Goal: Register for event/course

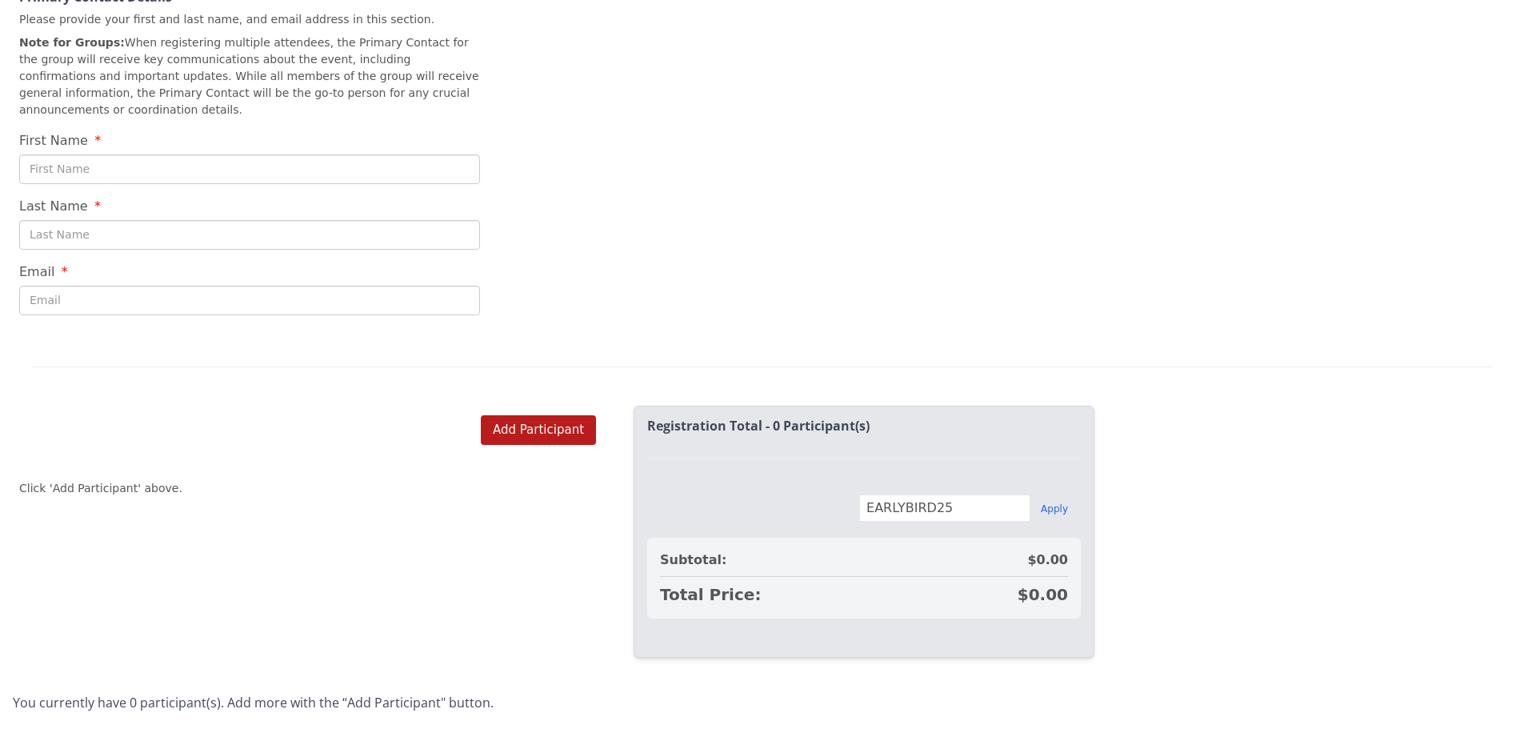
scroll to position [618, 0]
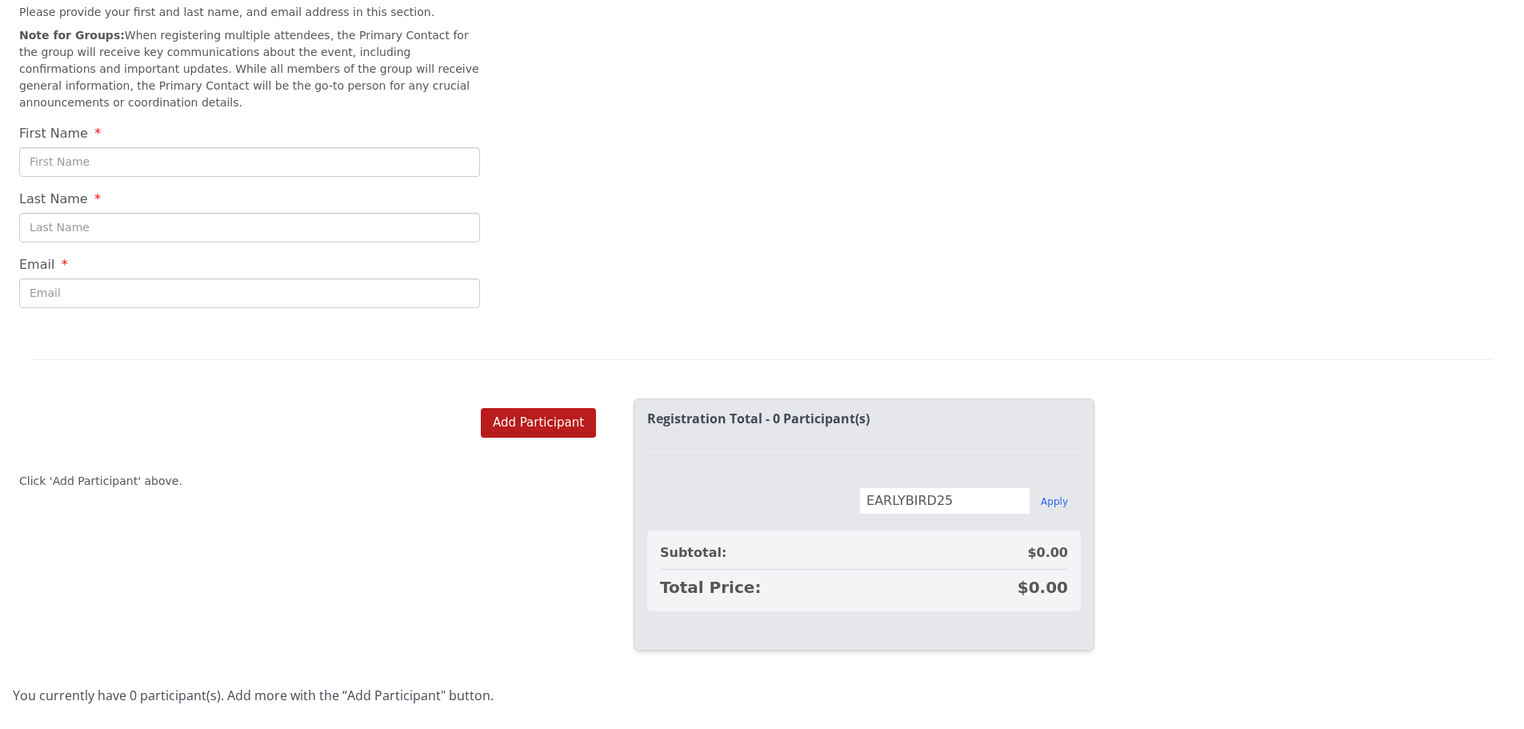
click at [171, 147] on input "First Name" at bounding box center [249, 162] width 461 height 30
type input "[PERSON_NAME]"
drag, startPoint x: 179, startPoint y: 268, endPoint x: 0, endPoint y: 294, distance: 181.0
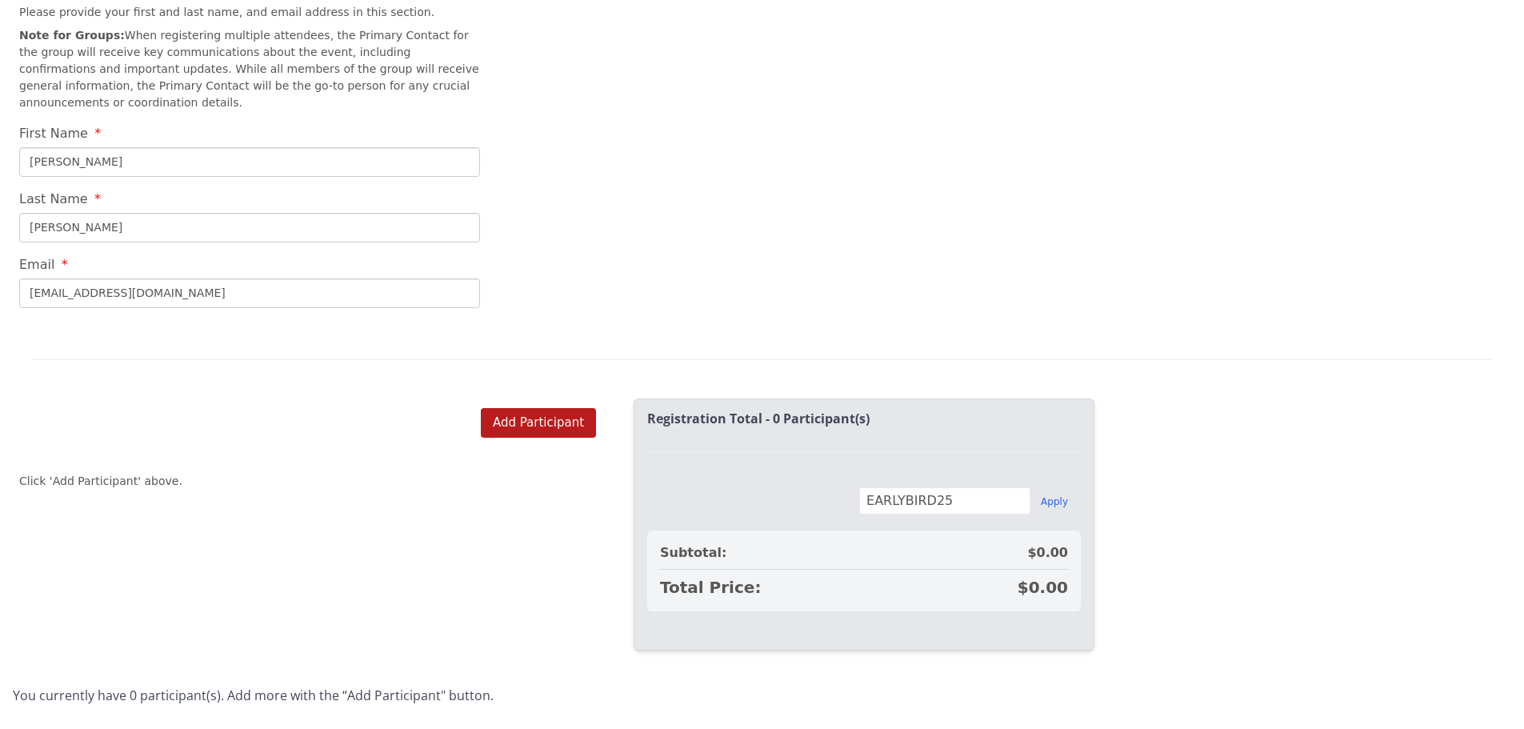
type input "[PERSON_NAME][EMAIL_ADDRESS][PERSON_NAME][DOMAIN_NAME]"
click at [545, 408] on button "Add Participant" at bounding box center [538, 423] width 115 height 30
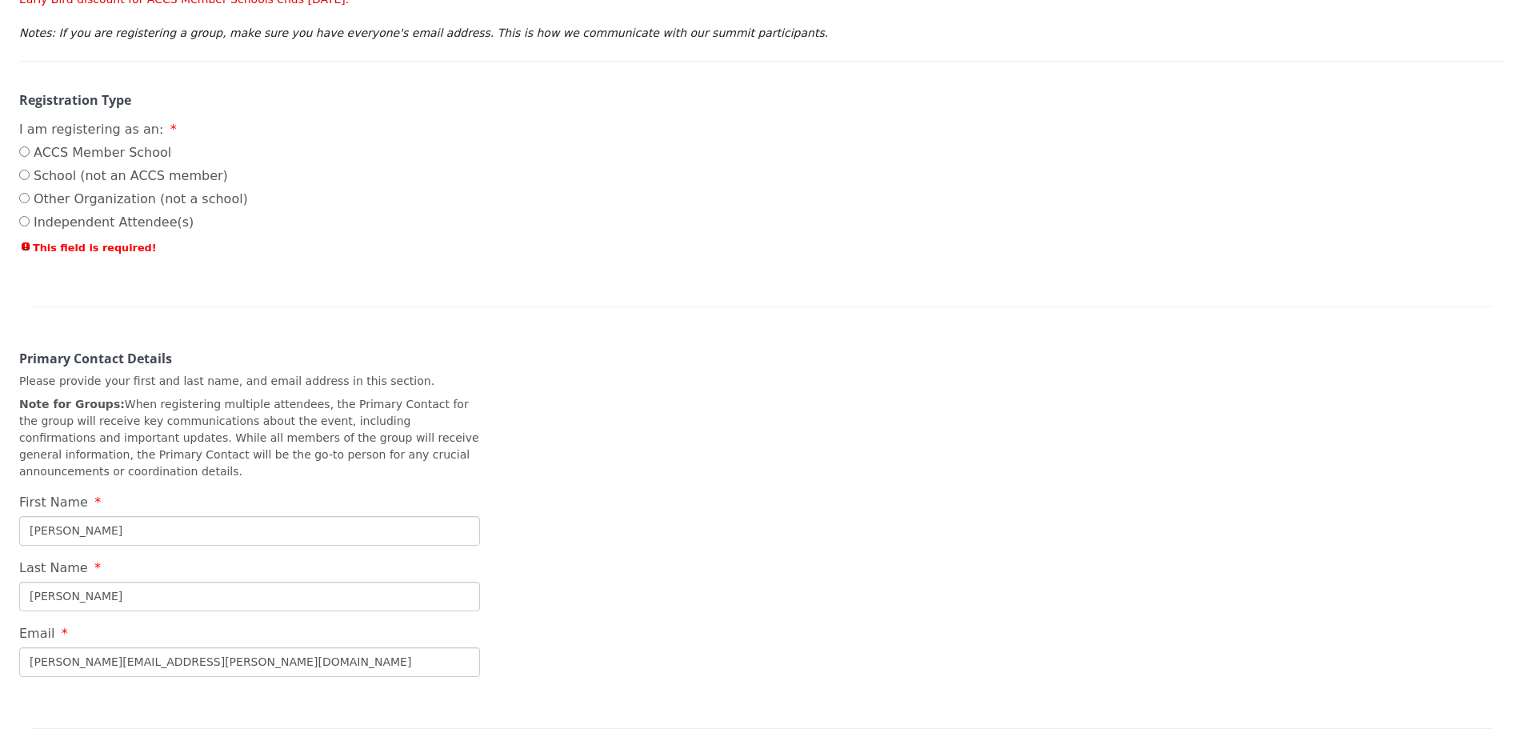
scroll to position [237, 0]
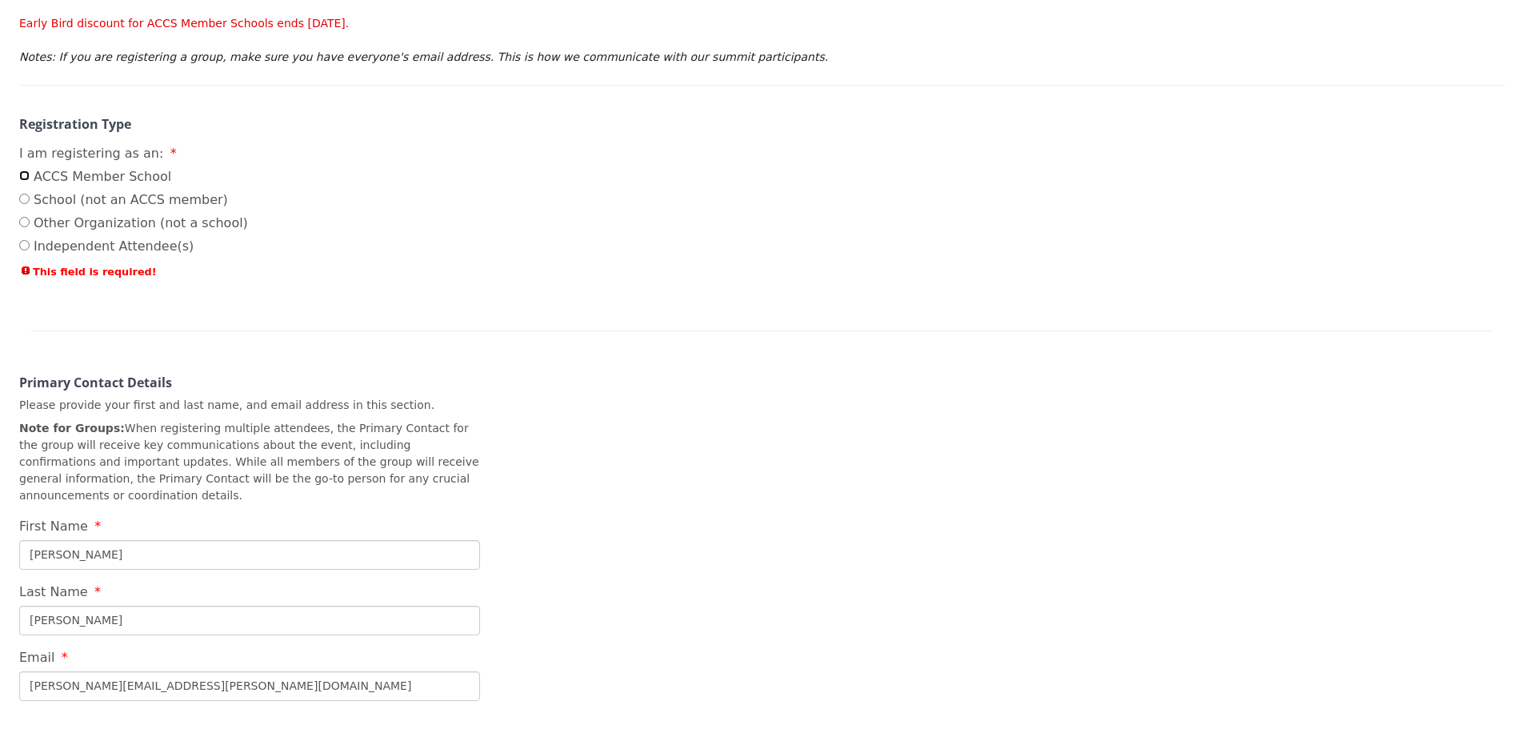
click at [26, 178] on input "ACCS Member School" at bounding box center [24, 175] width 10 height 10
radio input "true"
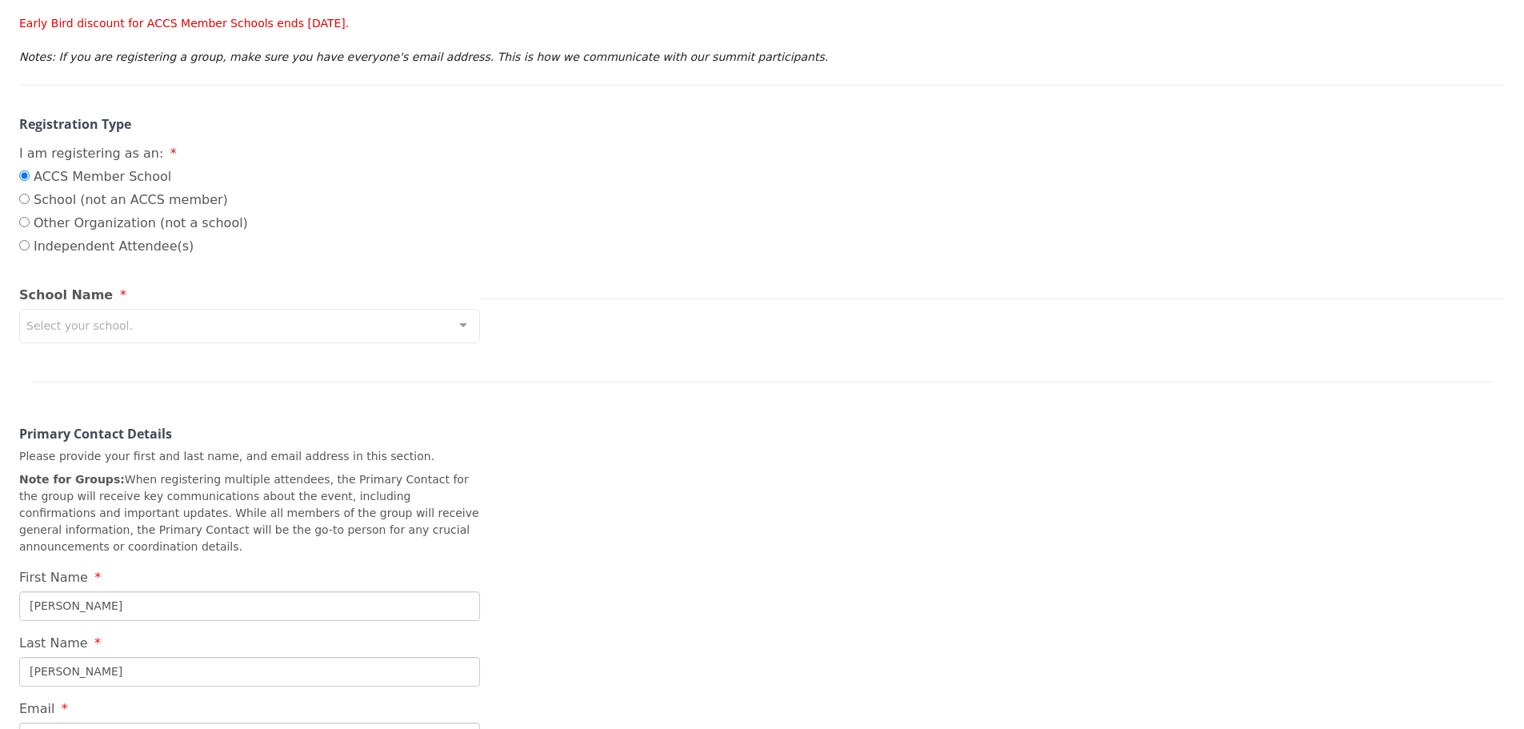
click at [74, 314] on div "Select your school." at bounding box center [249, 326] width 461 height 34
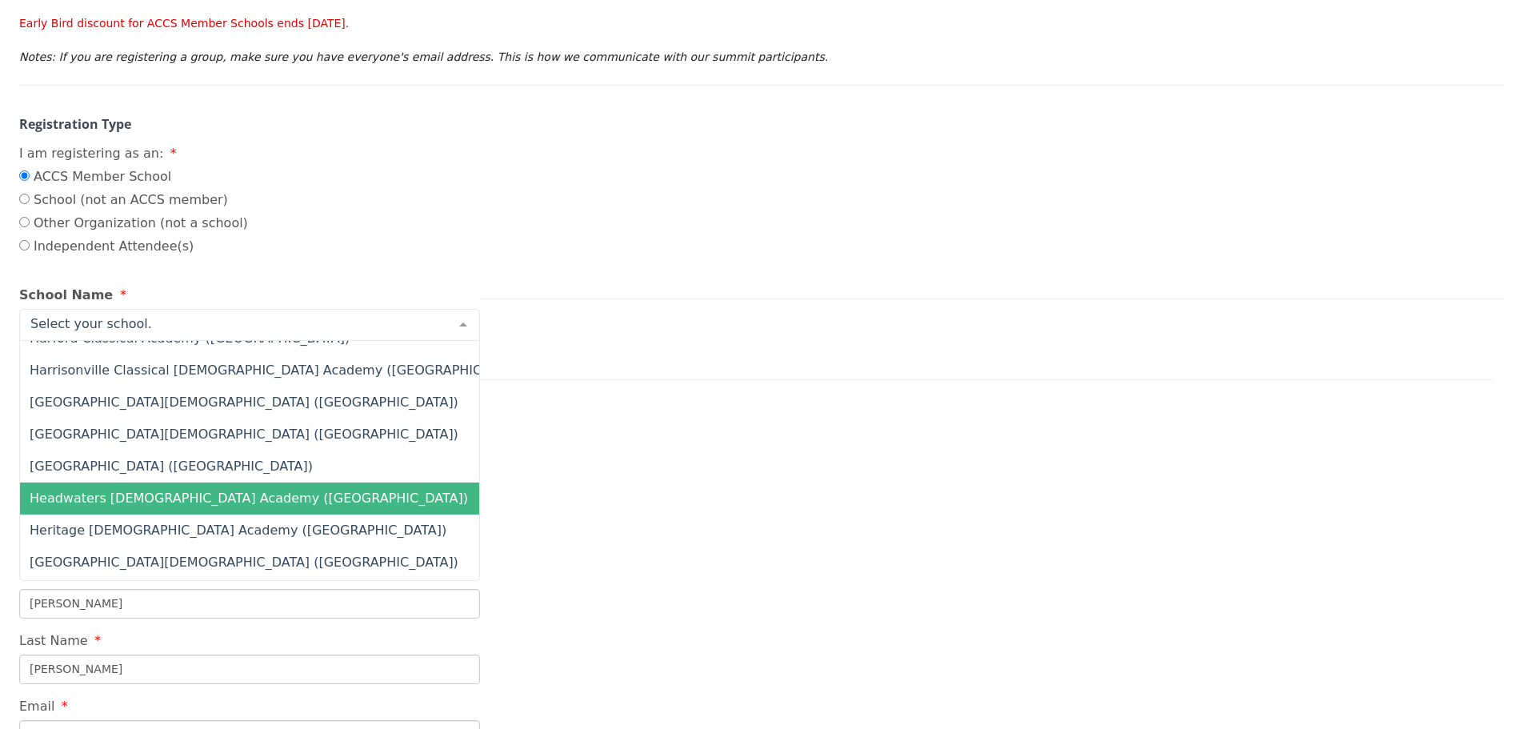
scroll to position [6480, 0]
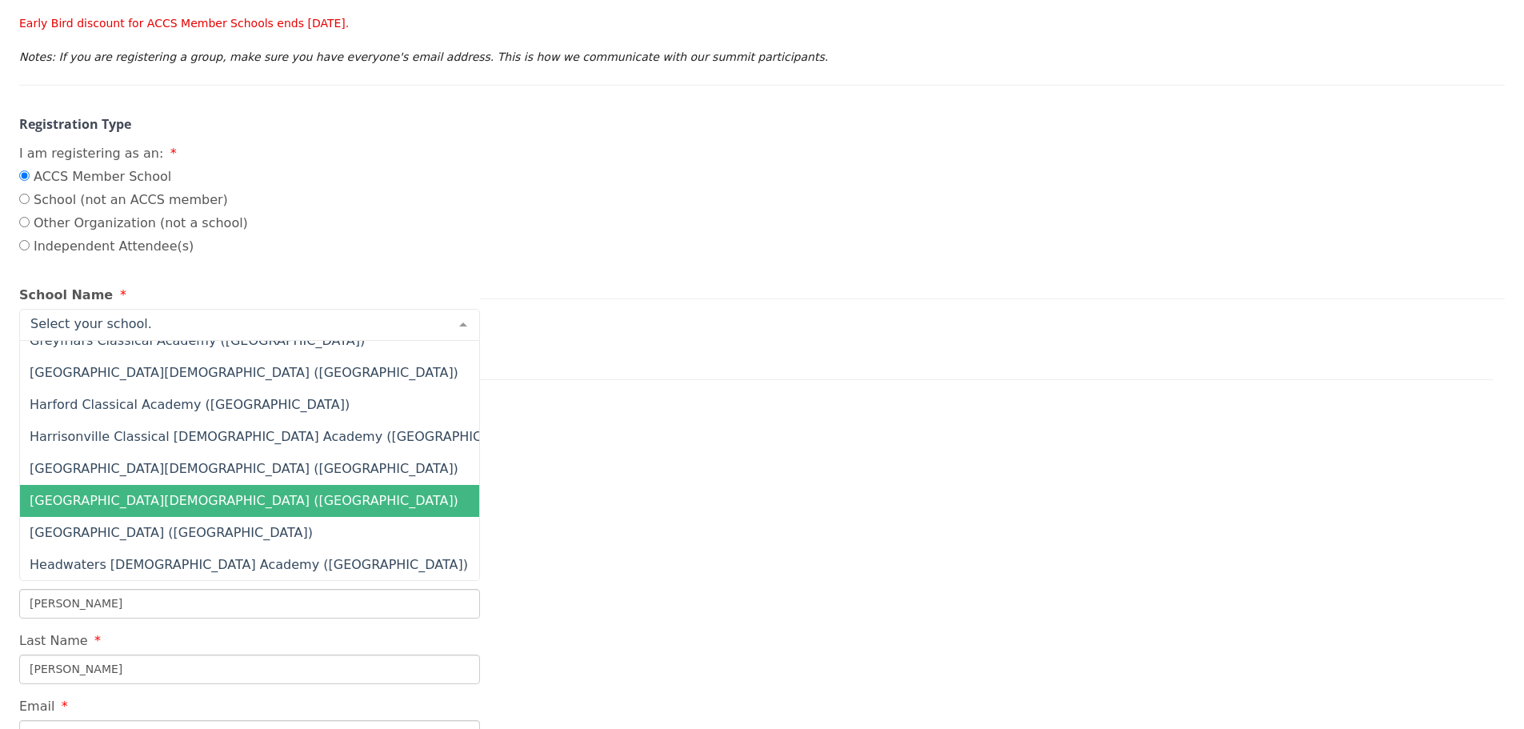
click at [186, 498] on span "[GEOGRAPHIC_DATA][DEMOGRAPHIC_DATA] ([GEOGRAPHIC_DATA])" at bounding box center [244, 500] width 429 height 15
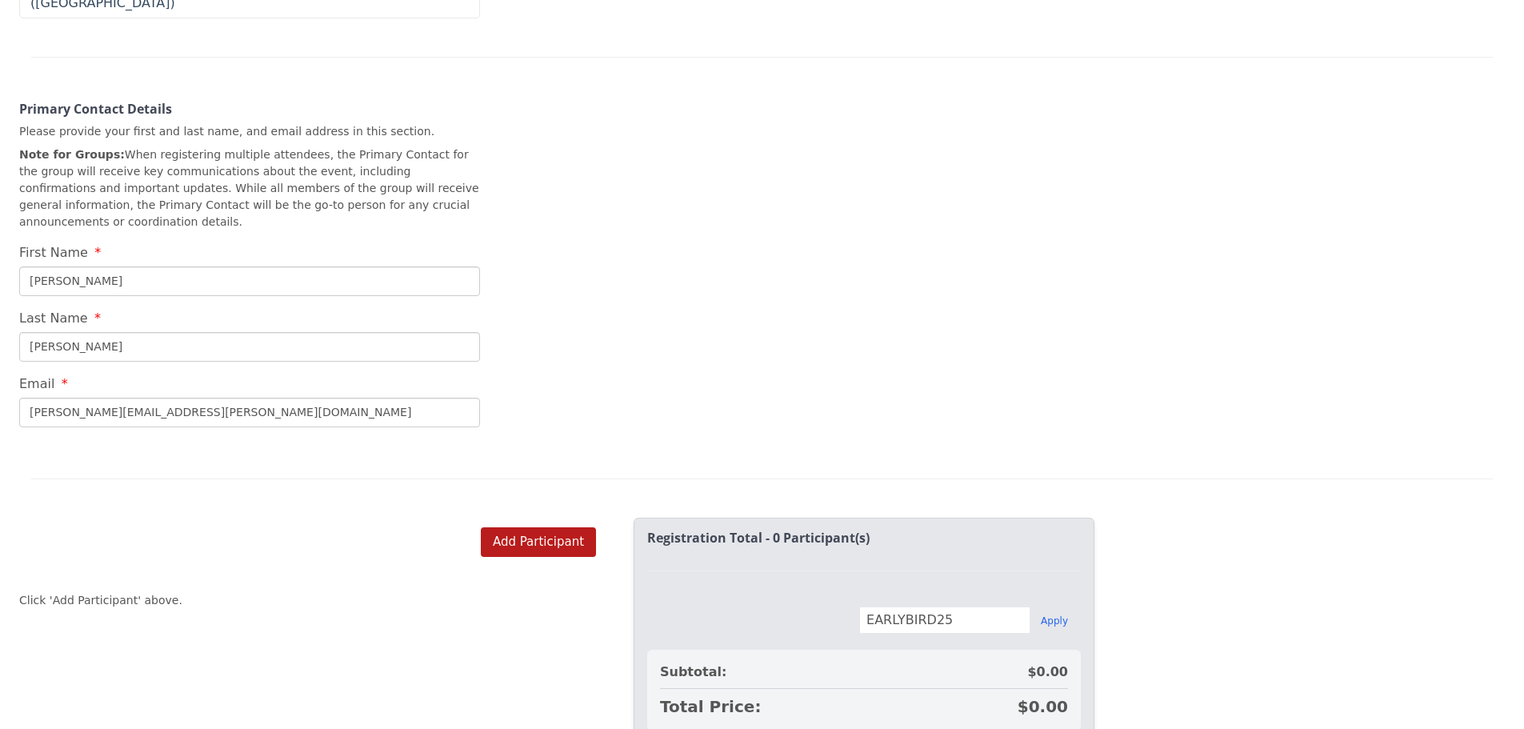
scroll to position [637, 0]
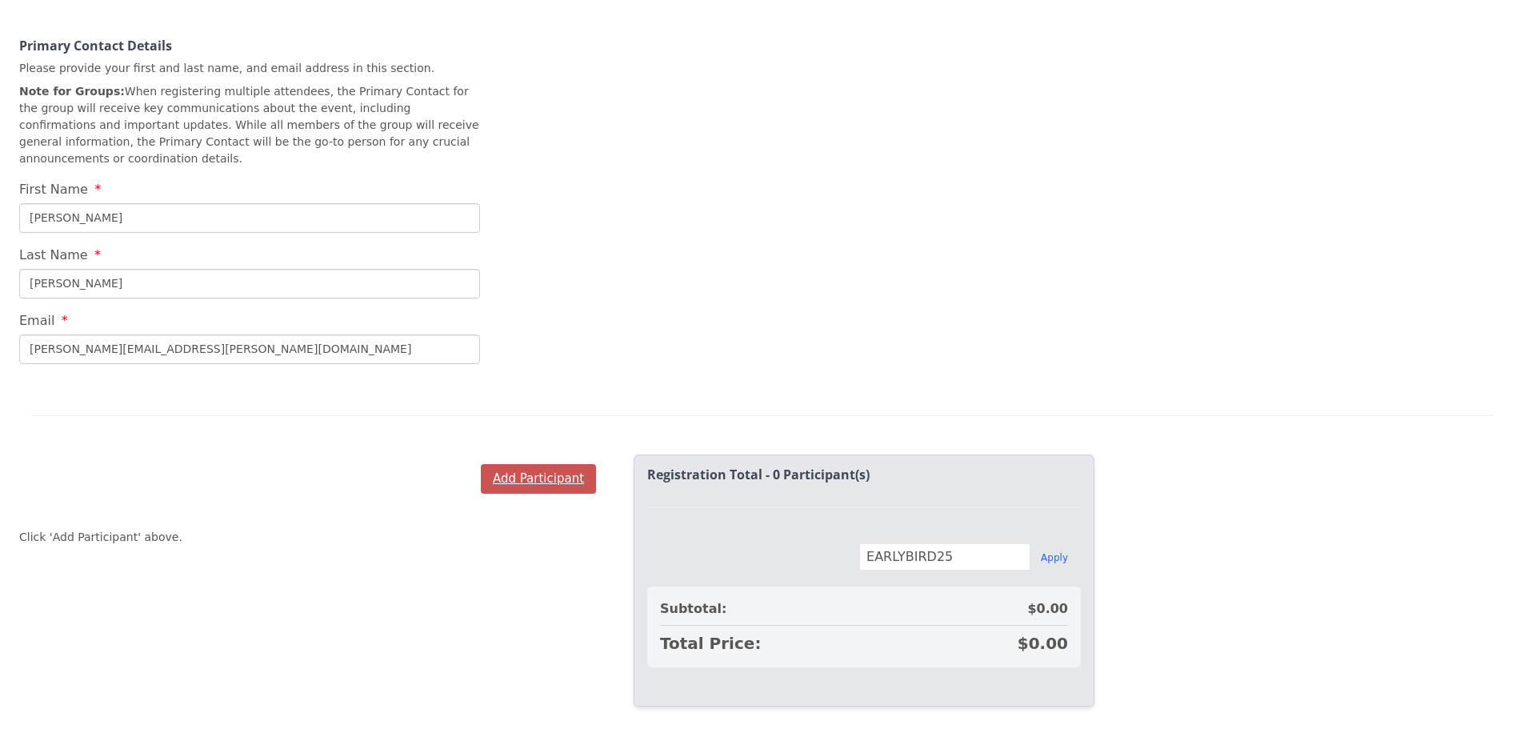
click at [516, 464] on button "Add Participant" at bounding box center [538, 479] width 115 height 30
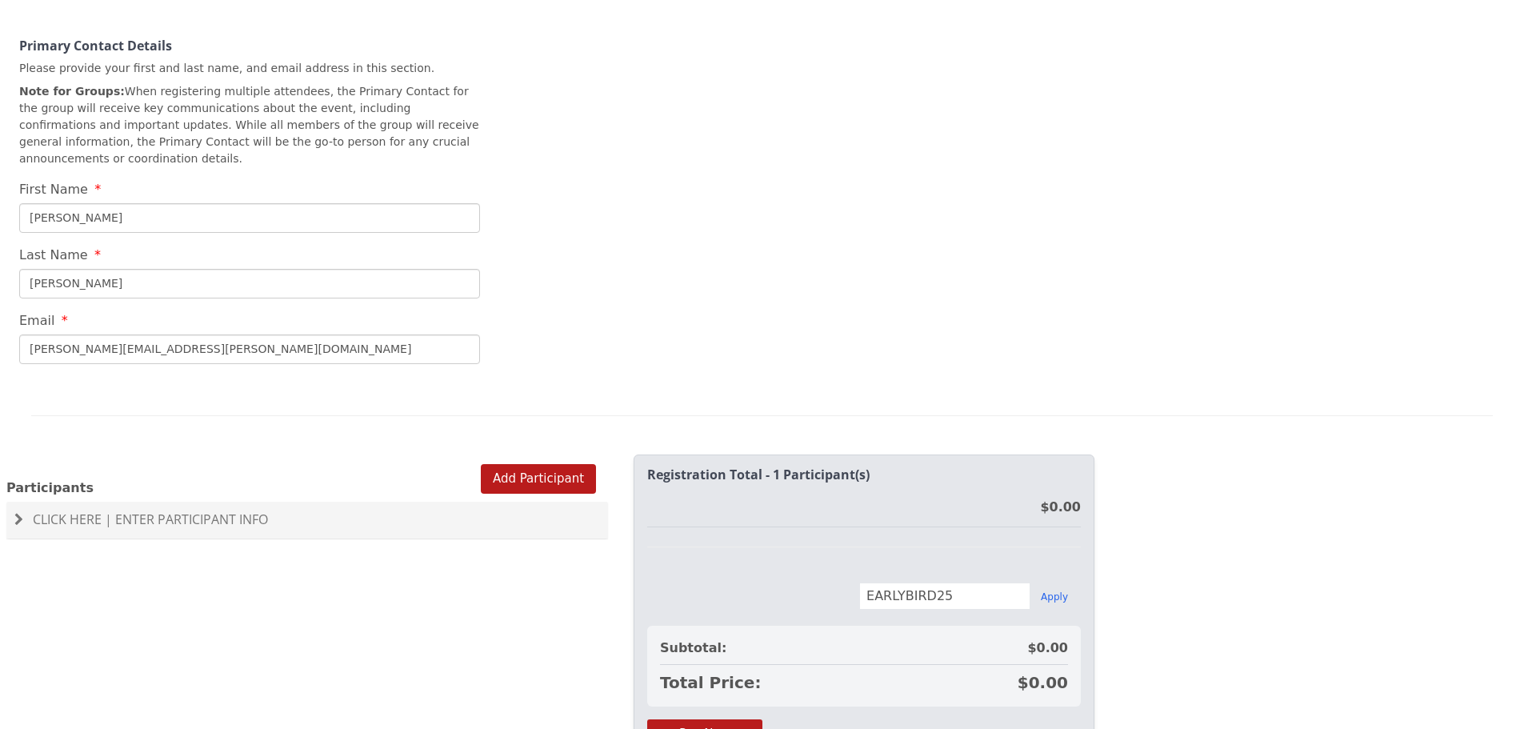
click at [206, 510] on span "Click Here | Enter Participant Info" at bounding box center [150, 519] width 235 height 18
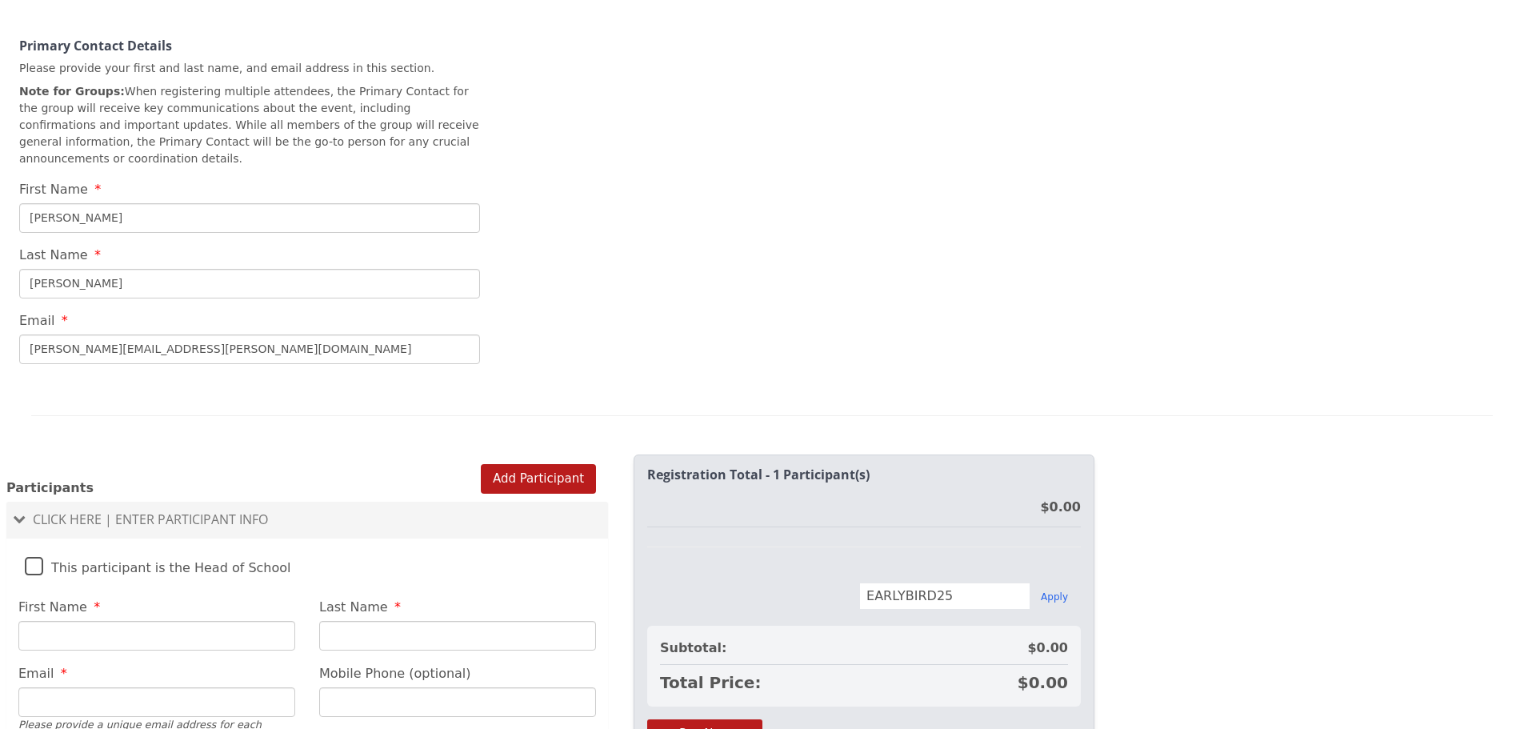
drag, startPoint x: 37, startPoint y: 529, endPoint x: 53, endPoint y: 561, distance: 35.8
click at [38, 546] on label "This participant is the Head of School" at bounding box center [158, 563] width 266 height 34
click at [0, 0] on input "This participant is the Head of School" at bounding box center [0, 0] width 0 height 0
click at [83, 621] on input "First Name" at bounding box center [156, 636] width 277 height 30
type input "[PERSON_NAME]"
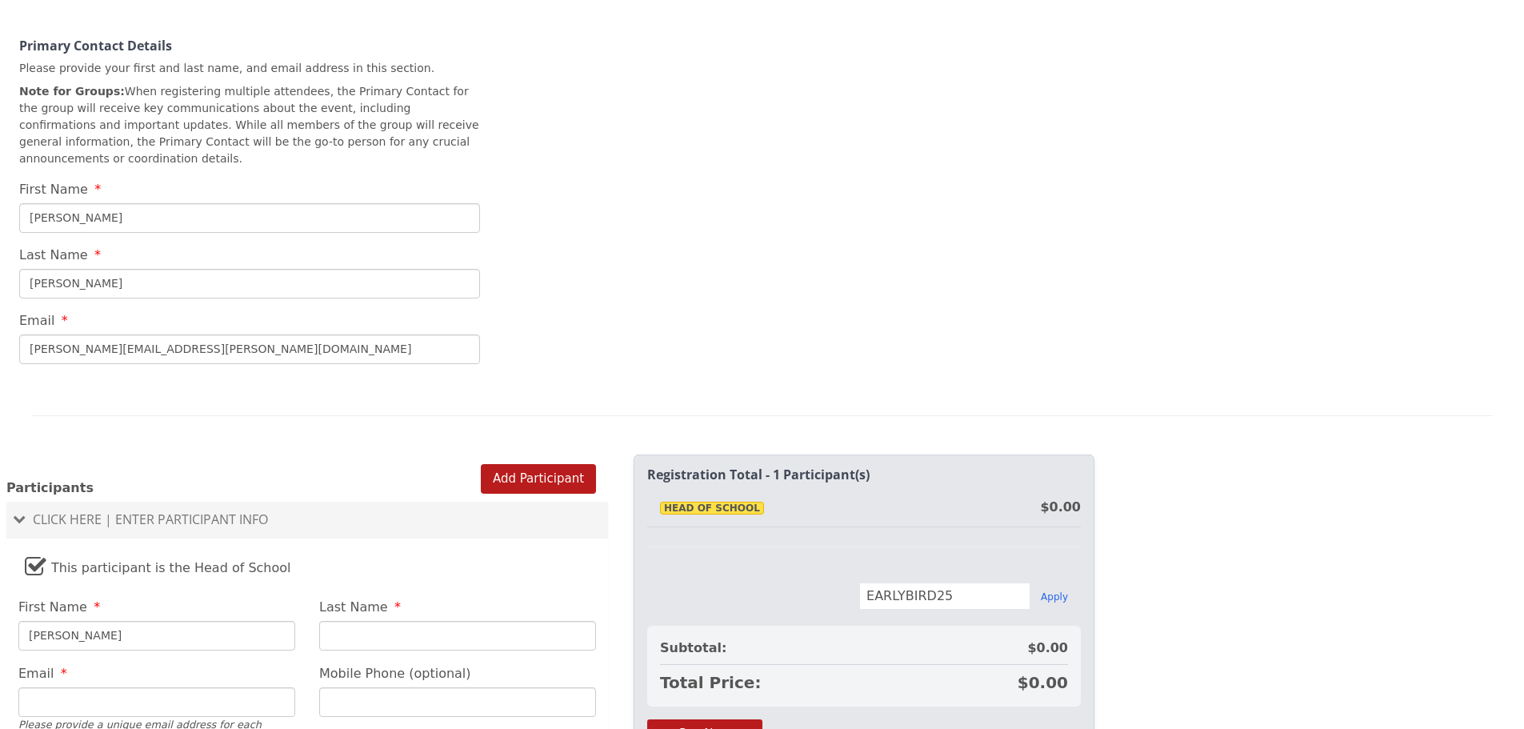
type input "[PERSON_NAME]"
type input "[PERSON_NAME][EMAIL_ADDRESS][PERSON_NAME][DOMAIN_NAME]"
type input "[PHONE_NUMBER]"
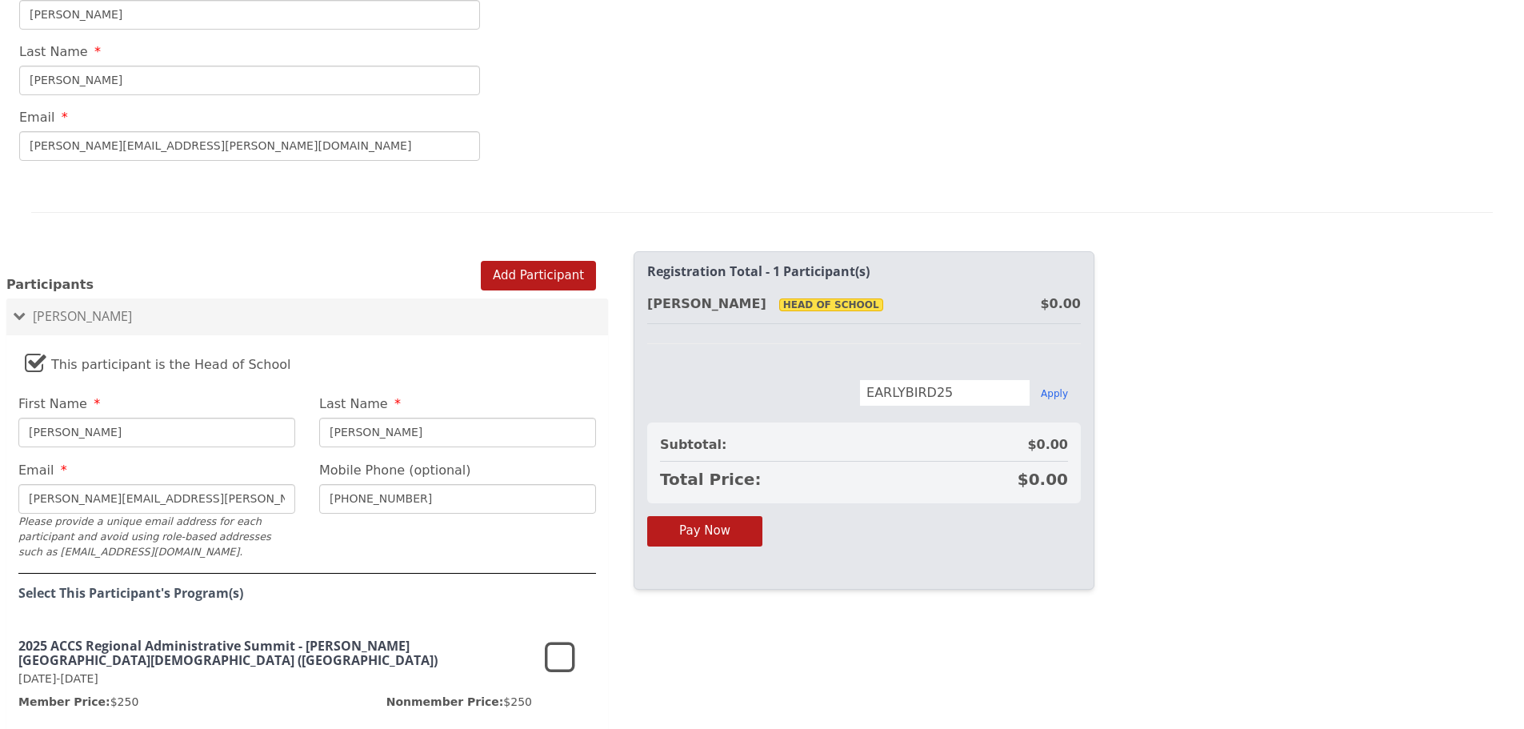
scroll to position [957, 0]
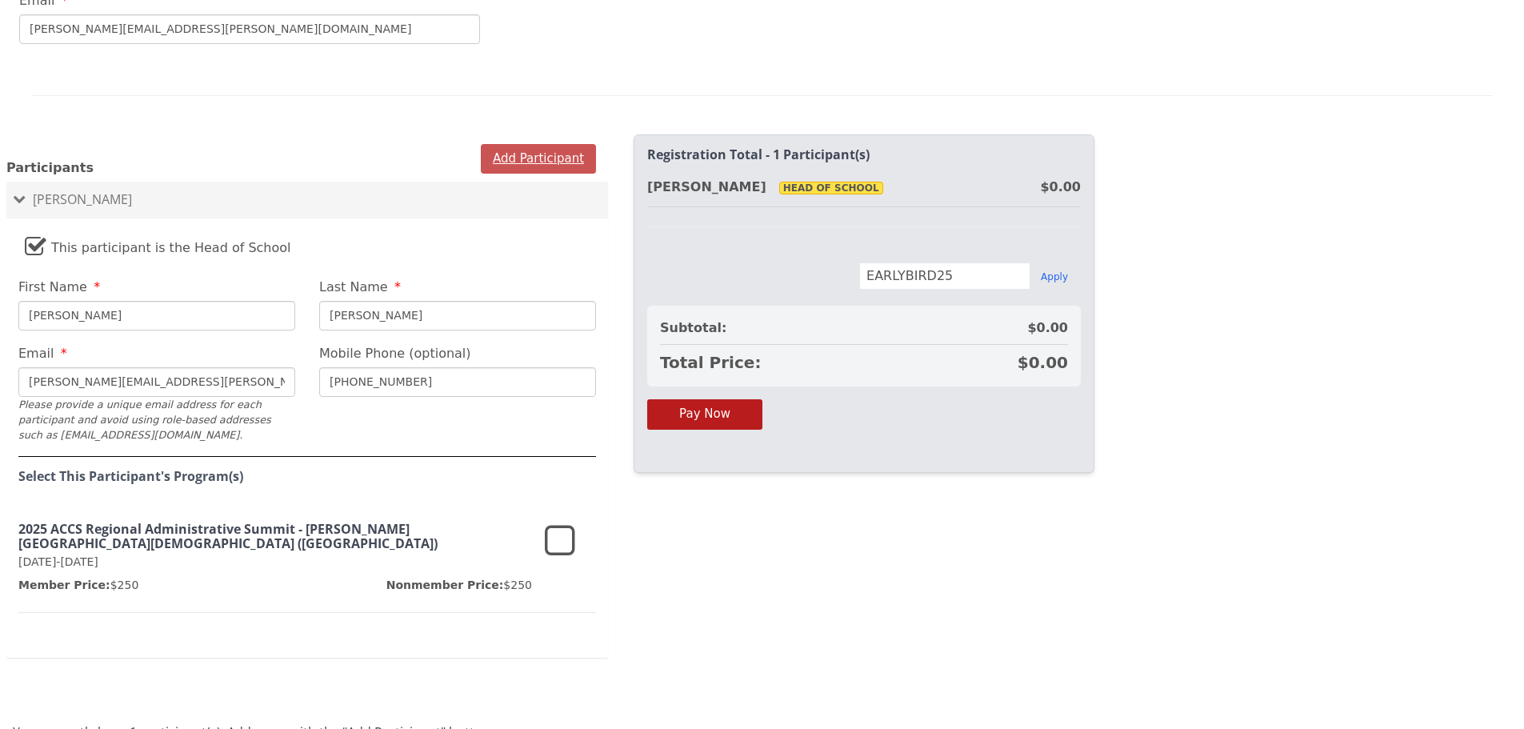
click at [511, 144] on button "Add Participant" at bounding box center [538, 159] width 115 height 30
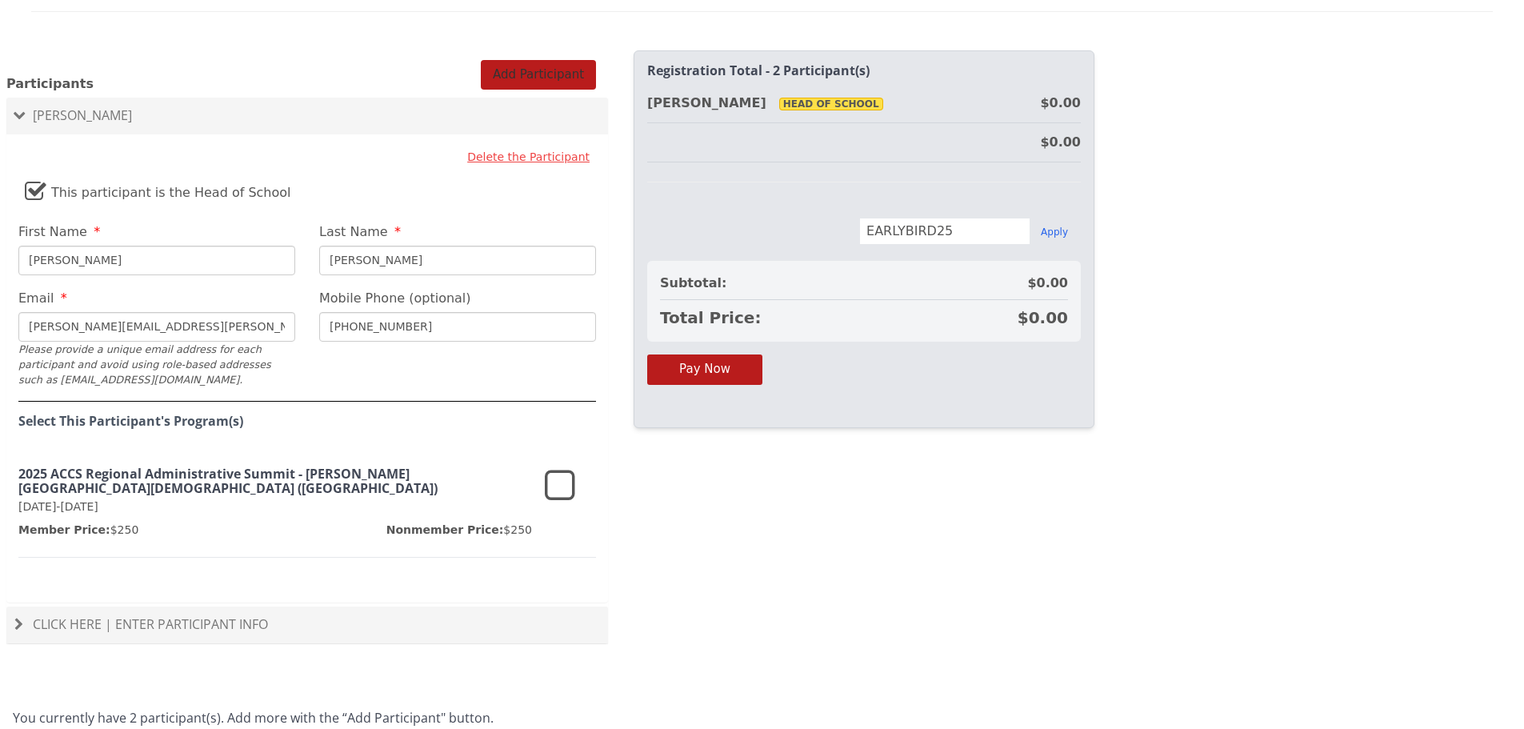
scroll to position [1042, 0]
click at [198, 614] on span "Click Here | Enter Participant Info" at bounding box center [150, 623] width 235 height 18
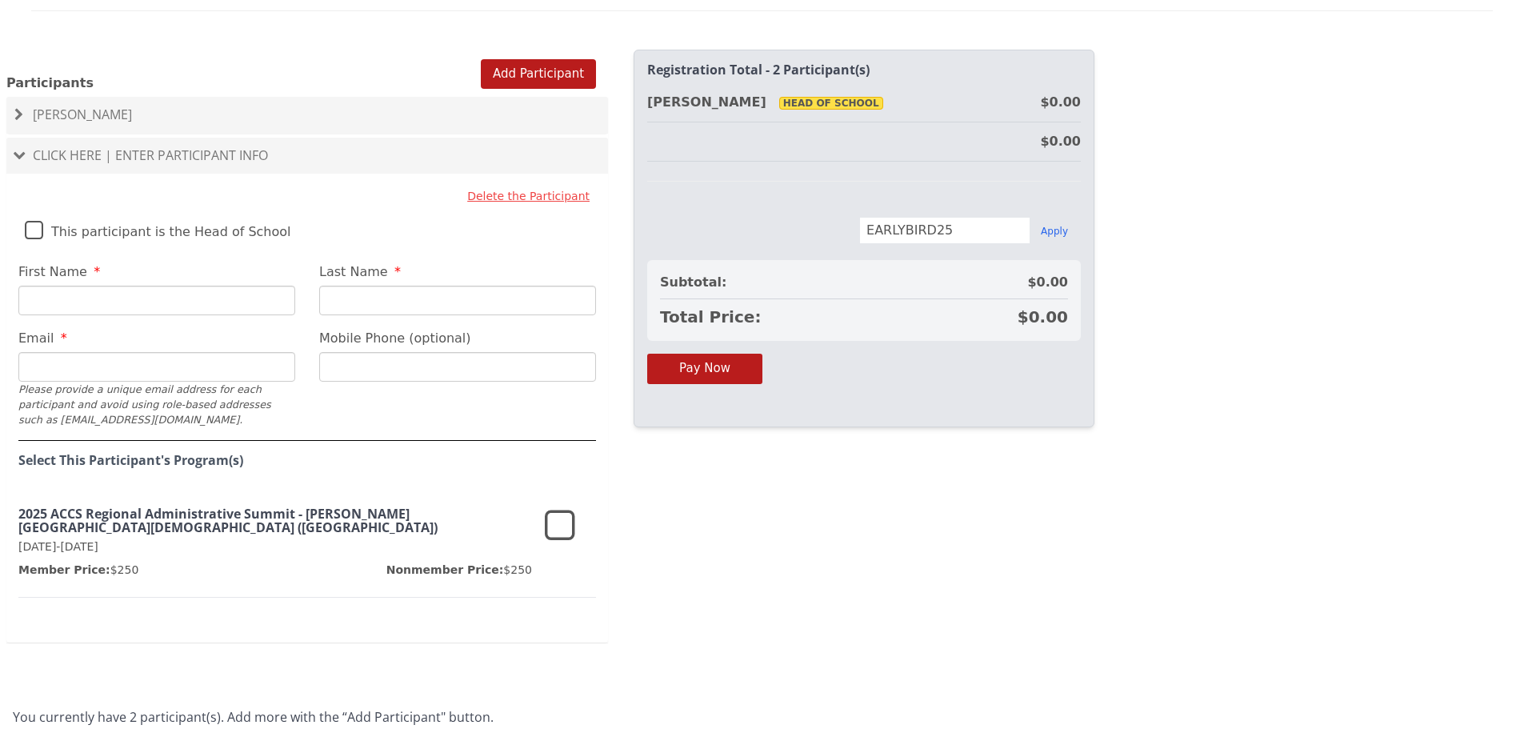
click at [124, 286] on input "First Name" at bounding box center [156, 301] width 277 height 30
type input "[PERSON_NAME]"
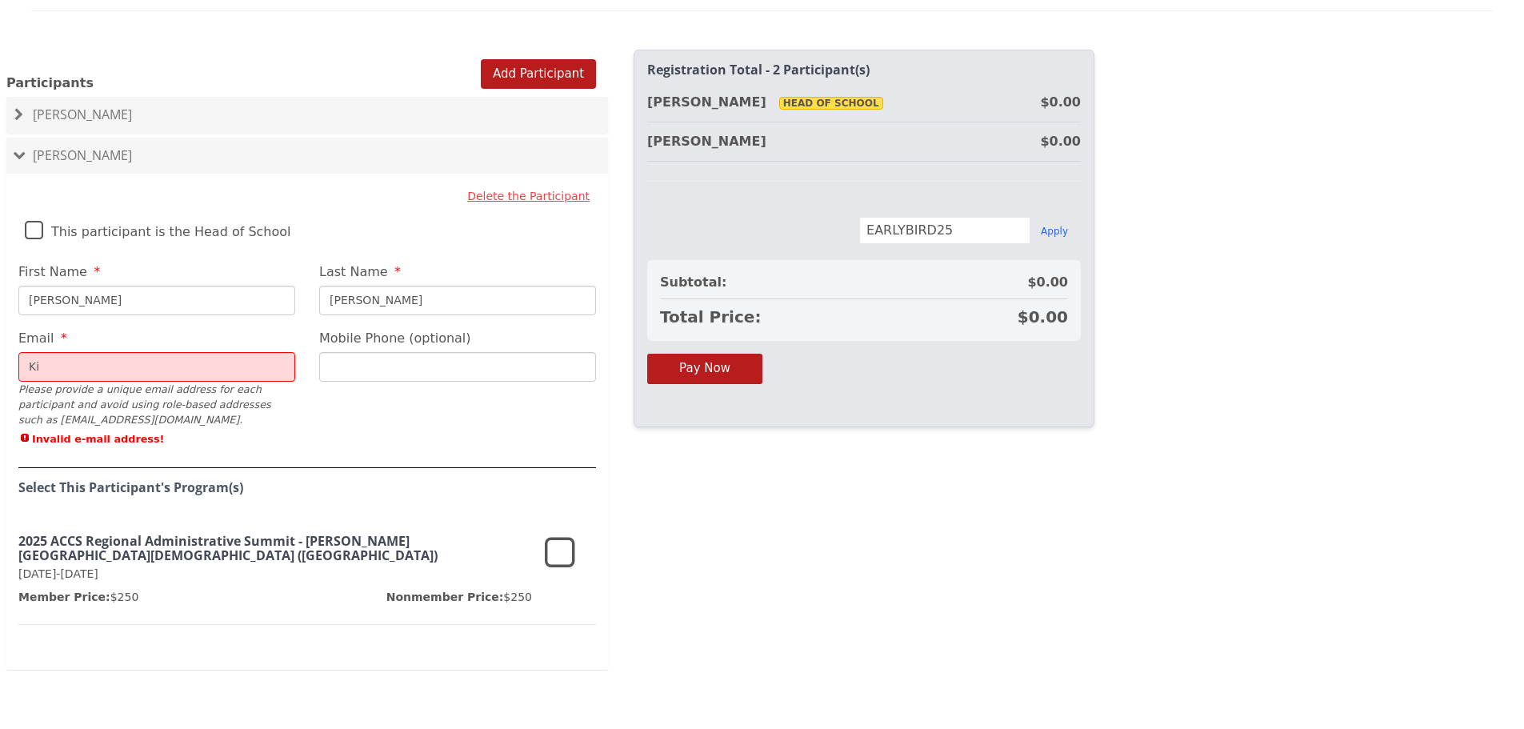
type input "[PERSON_NAME][EMAIL_ADDRESS][PERSON_NAME][DOMAIN_NAME]"
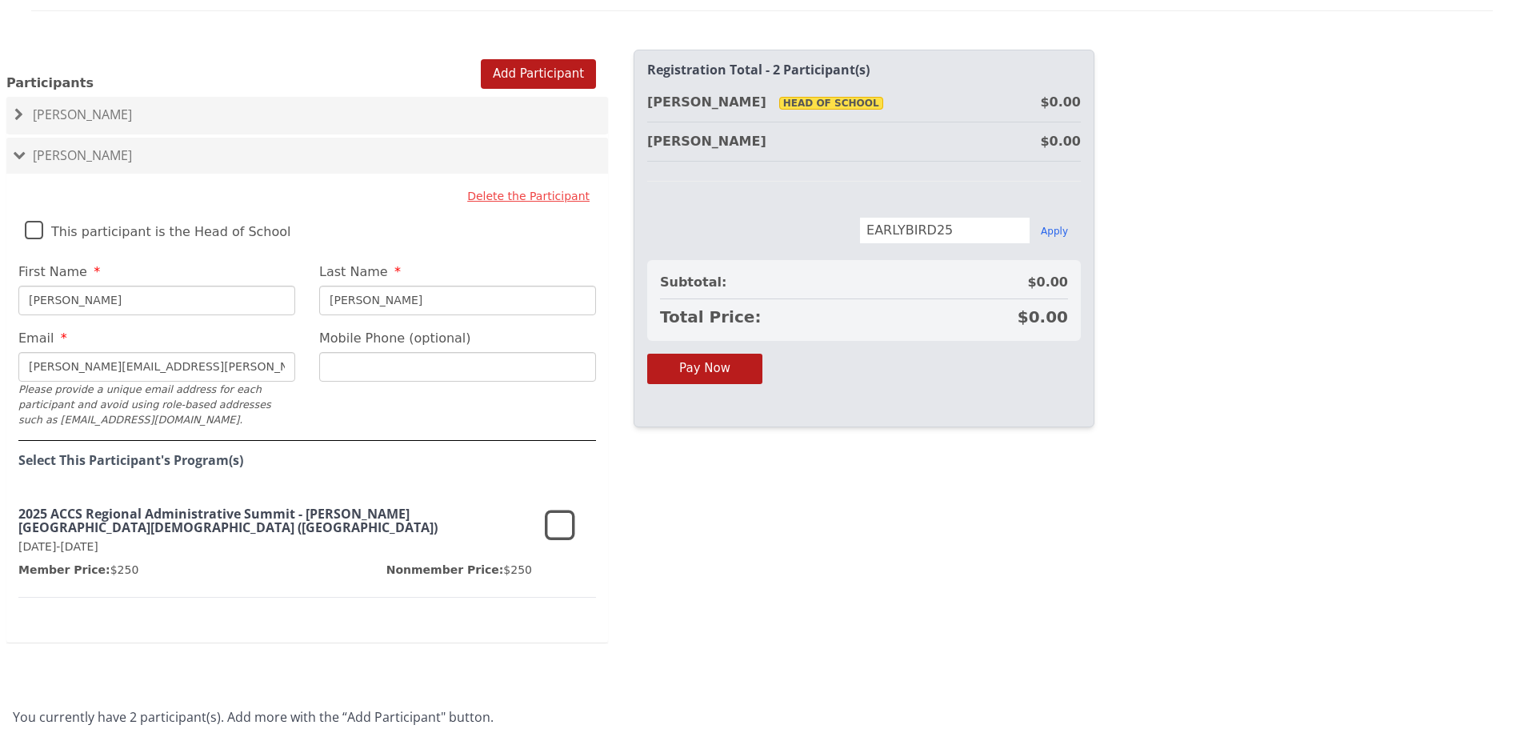
click at [561, 507] on icon at bounding box center [560, 526] width 30 height 38
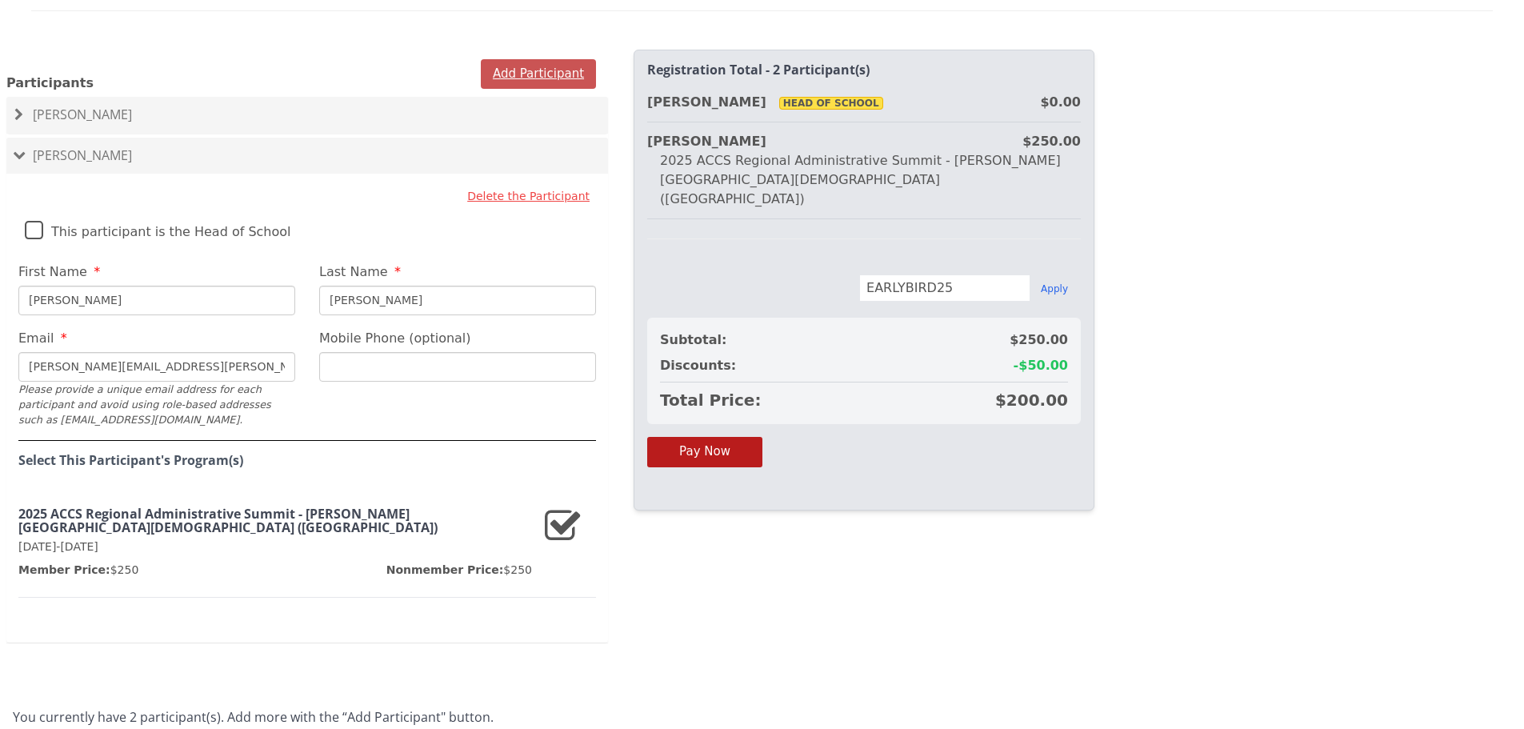
click at [558, 59] on button "Add Participant" at bounding box center [538, 74] width 115 height 30
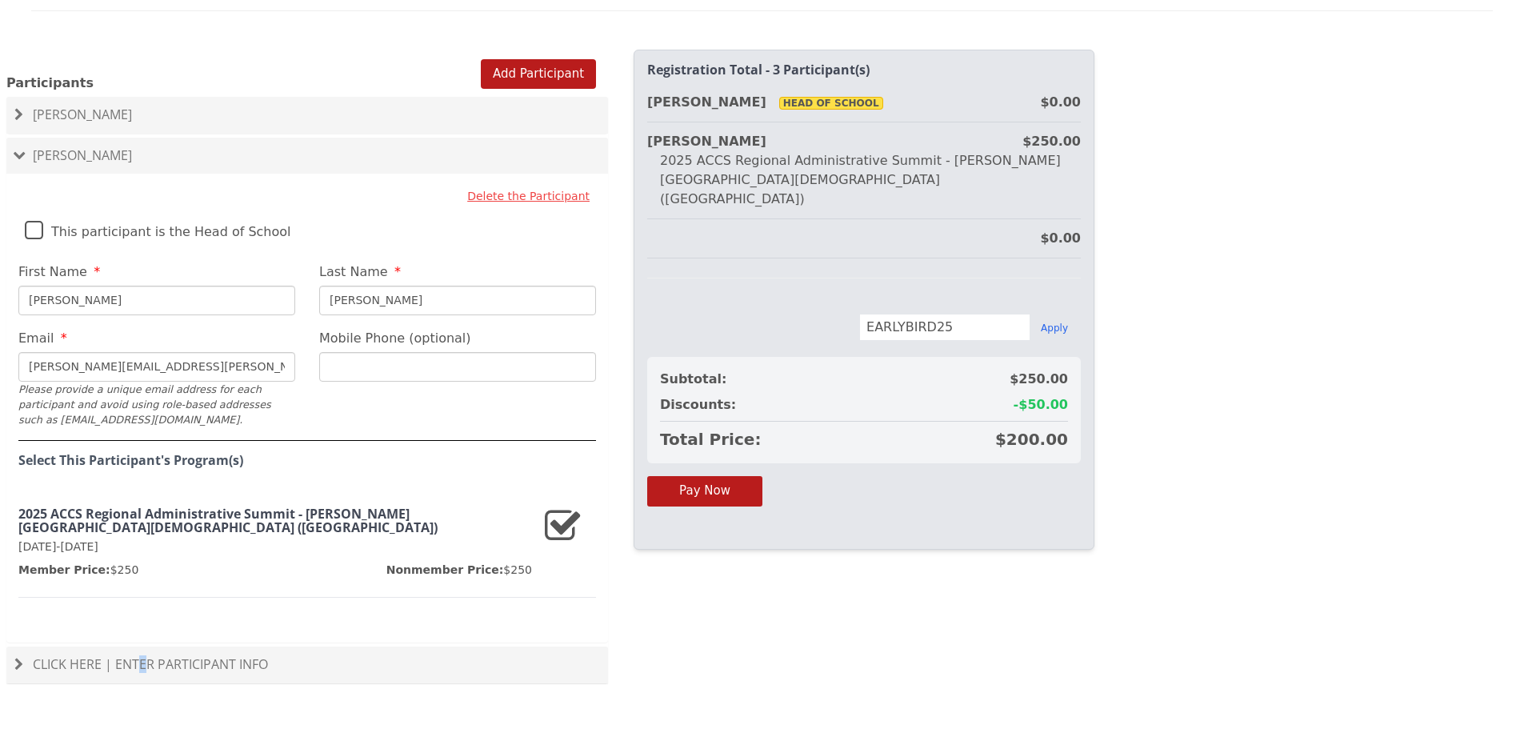
click at [144, 655] on span "Click Here | Enter Participant Info" at bounding box center [150, 664] width 235 height 18
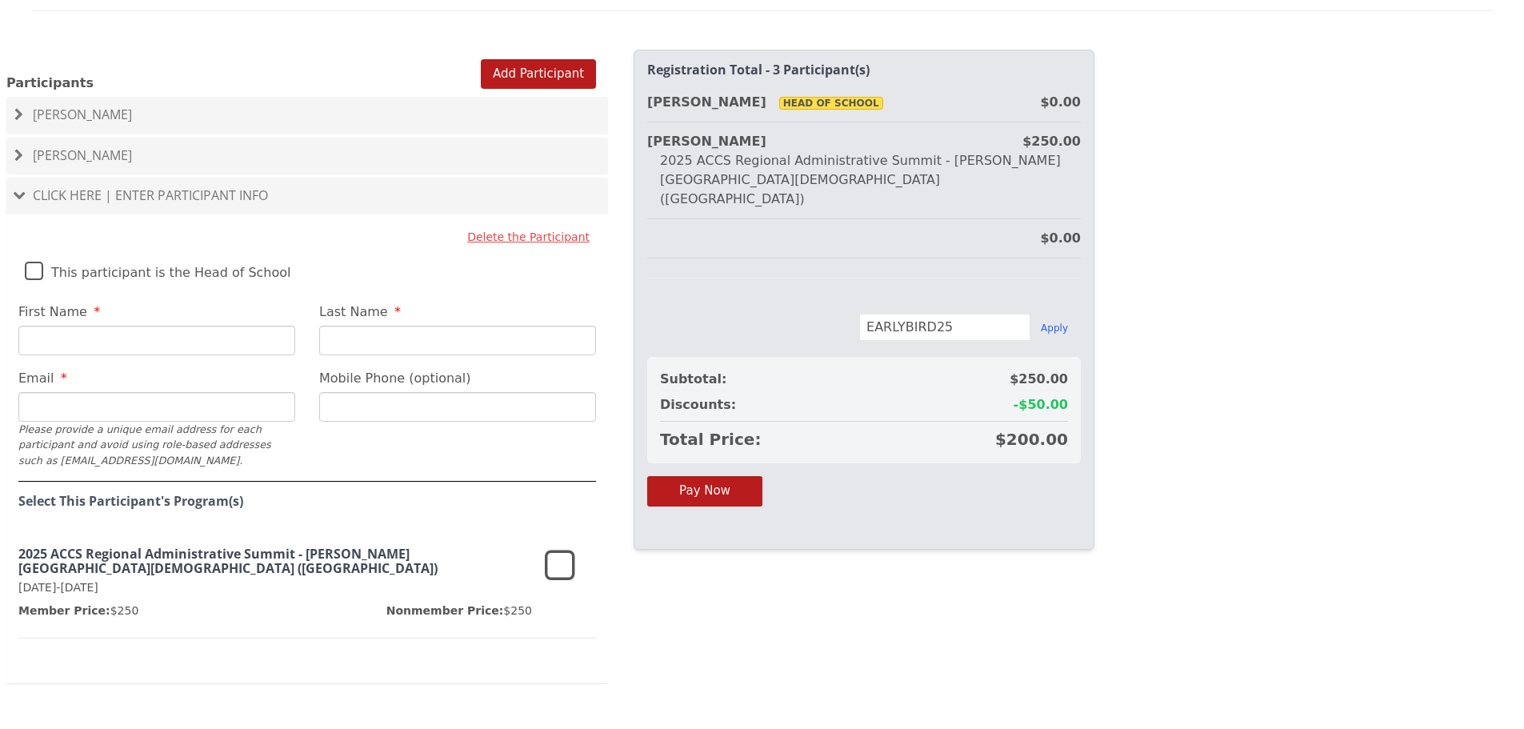
click at [160, 326] on input "First Name" at bounding box center [156, 341] width 277 height 30
type input "t"
type input "[PERSON_NAME]"
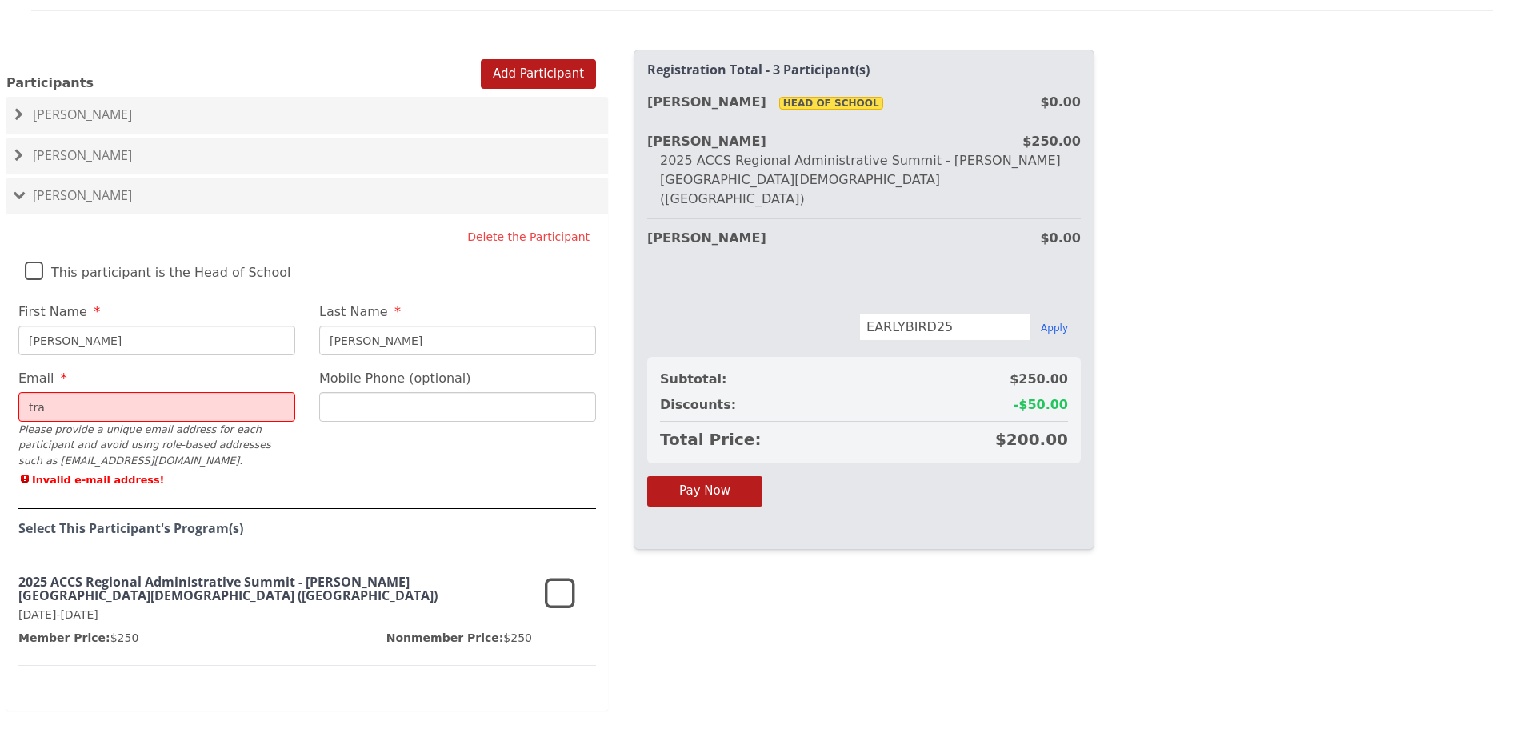
type input "[PERSON_NAME][EMAIL_ADDRESS][PERSON_NAME][DOMAIN_NAME]"
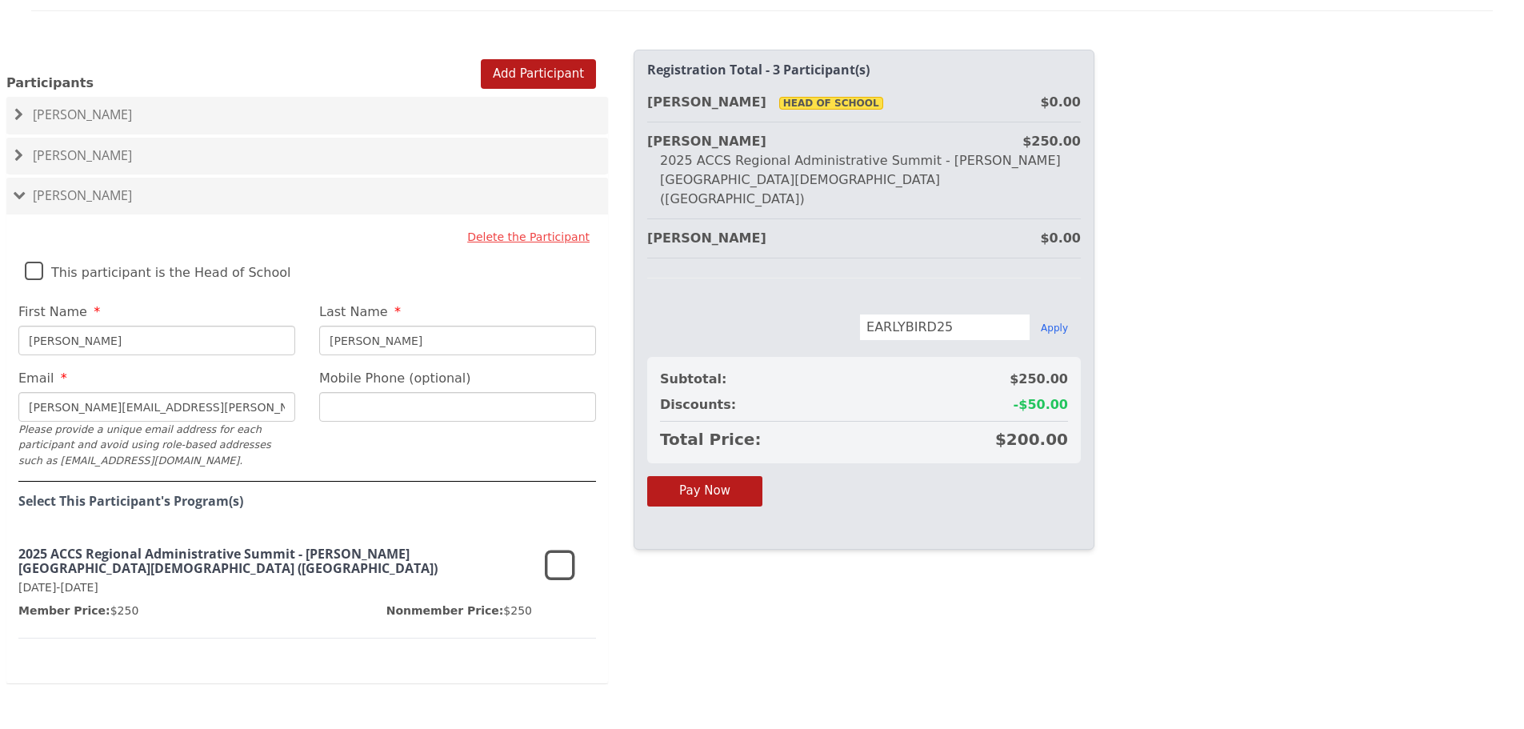
click at [553, 547] on icon at bounding box center [560, 566] width 30 height 38
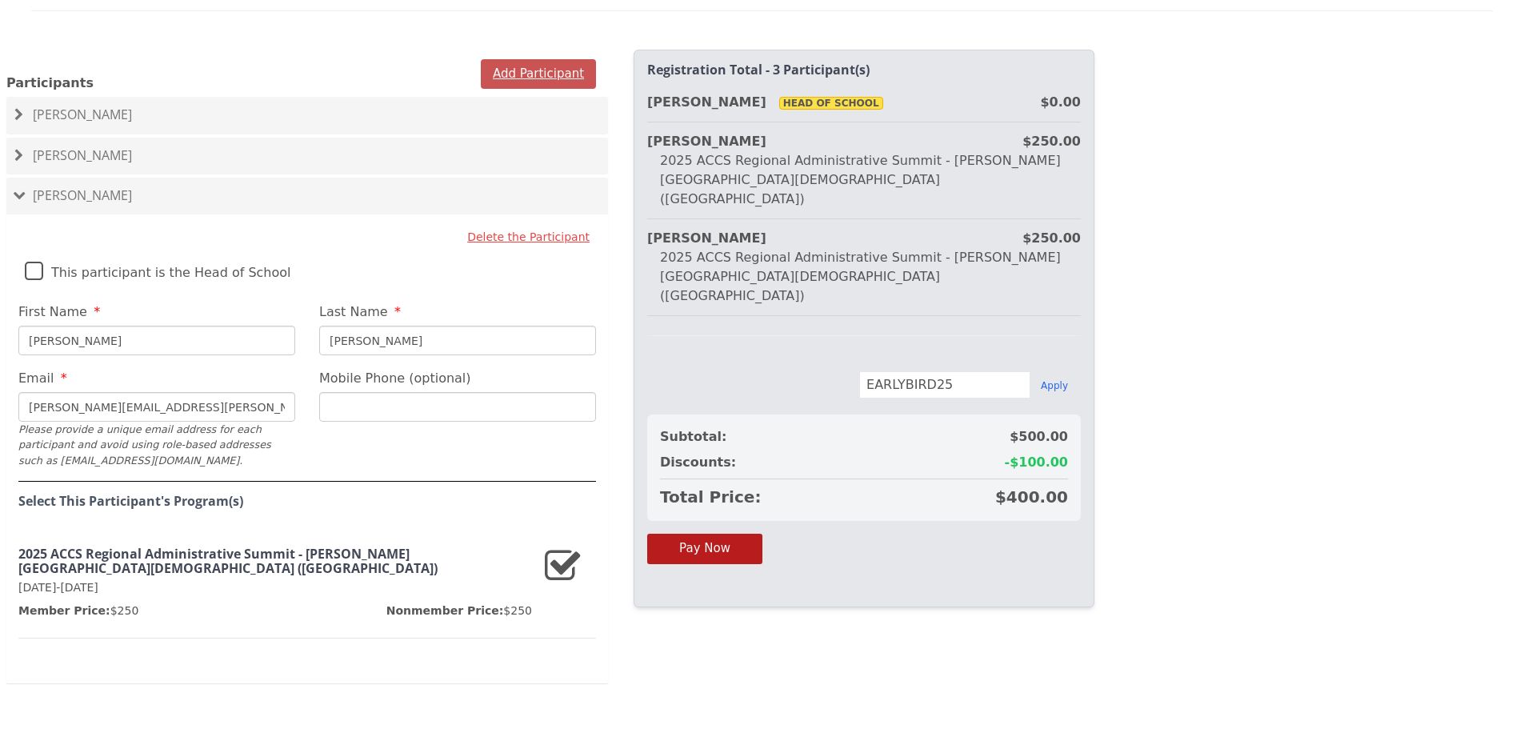
click at [538, 59] on button "Add Participant" at bounding box center [538, 74] width 115 height 30
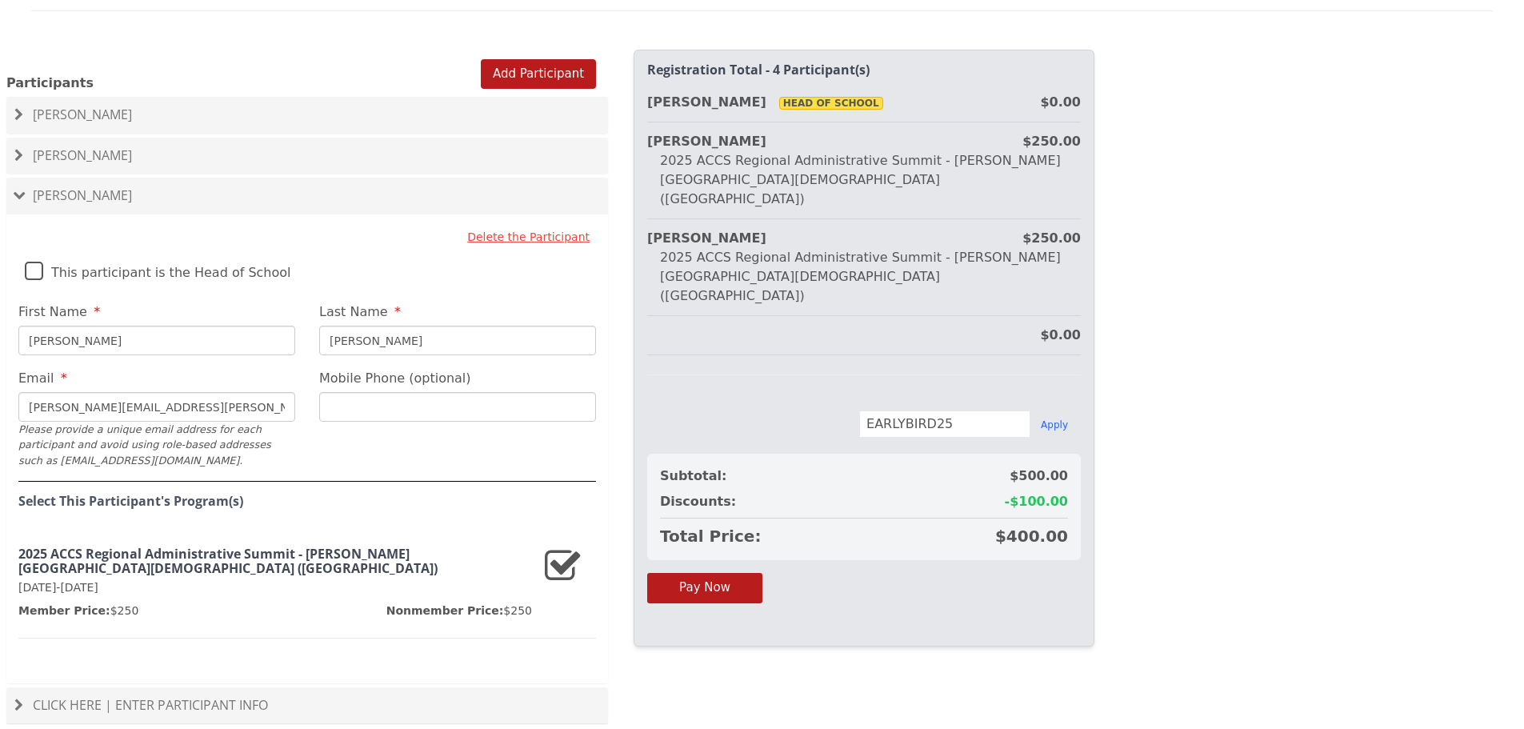
click at [225, 696] on span "Click Here | Enter Participant Info" at bounding box center [150, 705] width 235 height 18
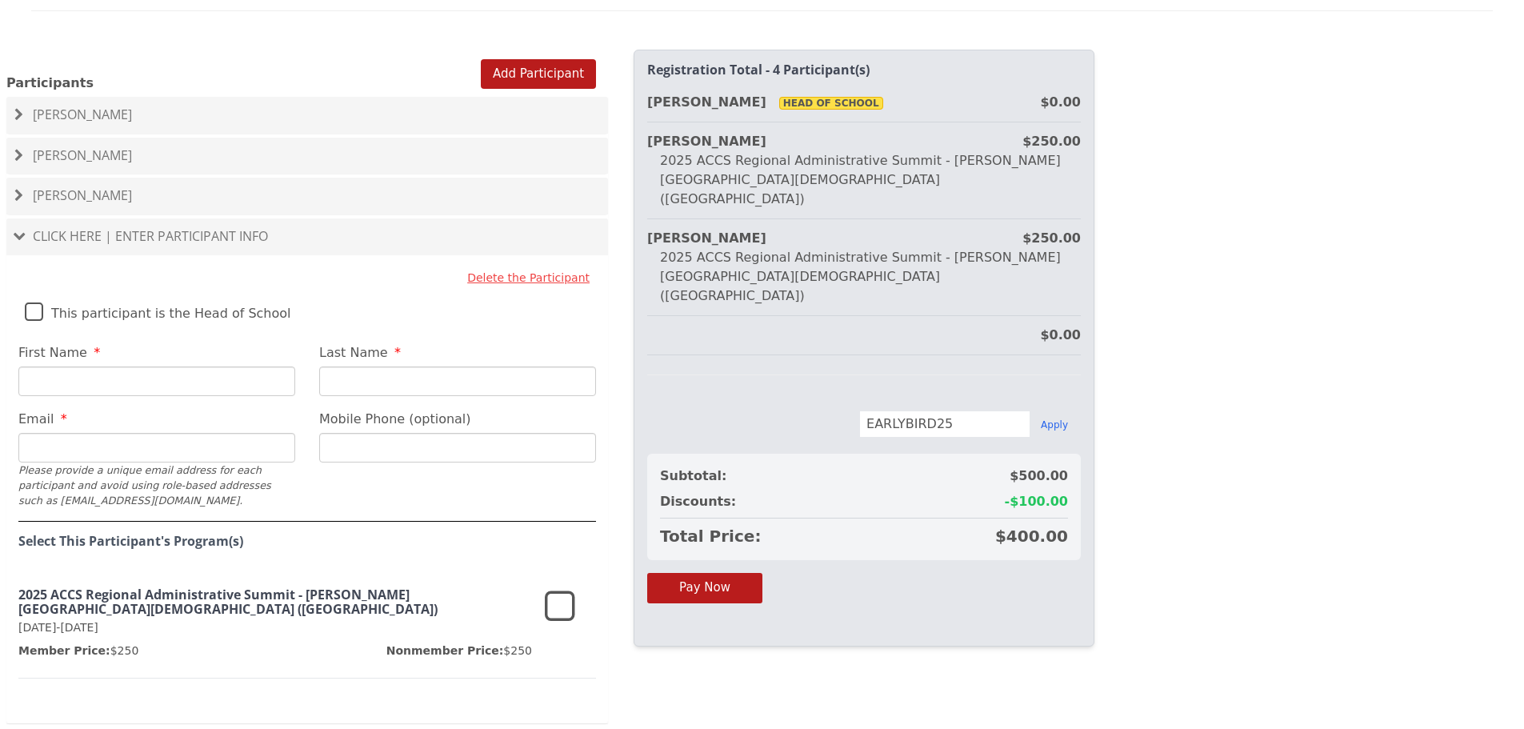
click at [140, 366] on input "First Name" at bounding box center [156, 381] width 277 height 30
type input "[PERSON_NAME]"
click at [387, 366] on input "Last Name" at bounding box center [457, 381] width 277 height 30
type input "[PERSON_NAME]"
click at [260, 433] on input "Email" at bounding box center [156, 448] width 277 height 30
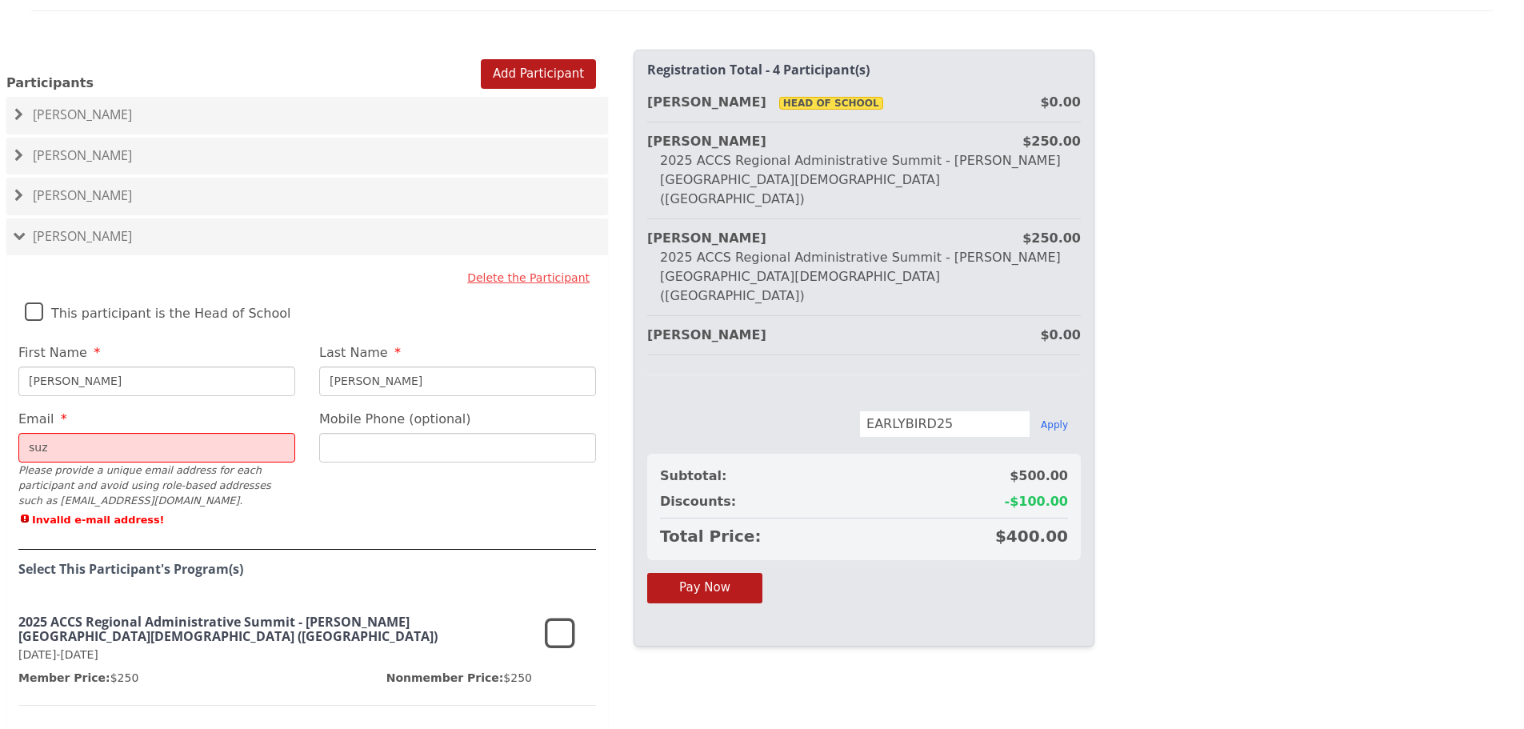
type input "[PERSON_NAME][EMAIL_ADDRESS][PERSON_NAME][DOMAIN_NAME]"
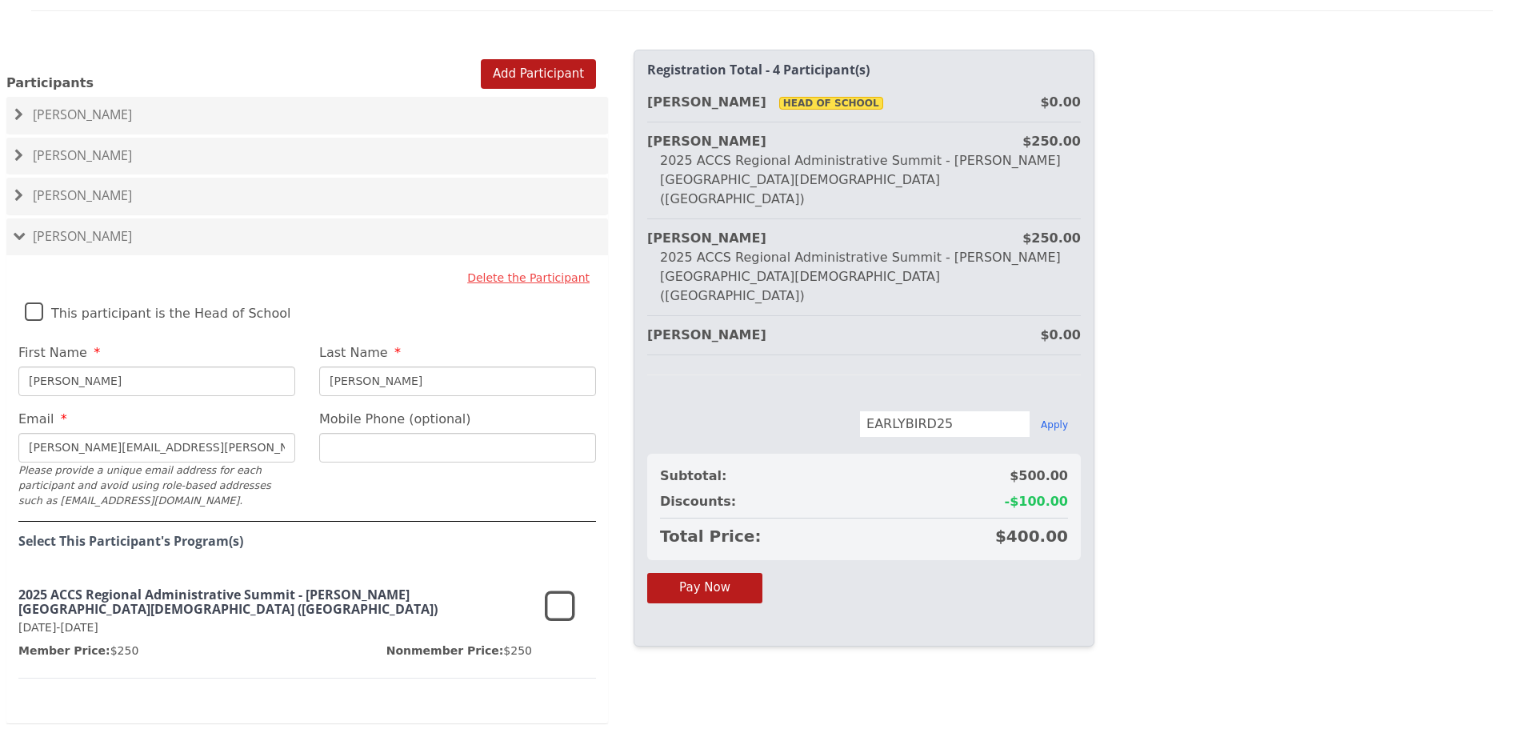
click at [558, 588] on icon at bounding box center [560, 607] width 30 height 38
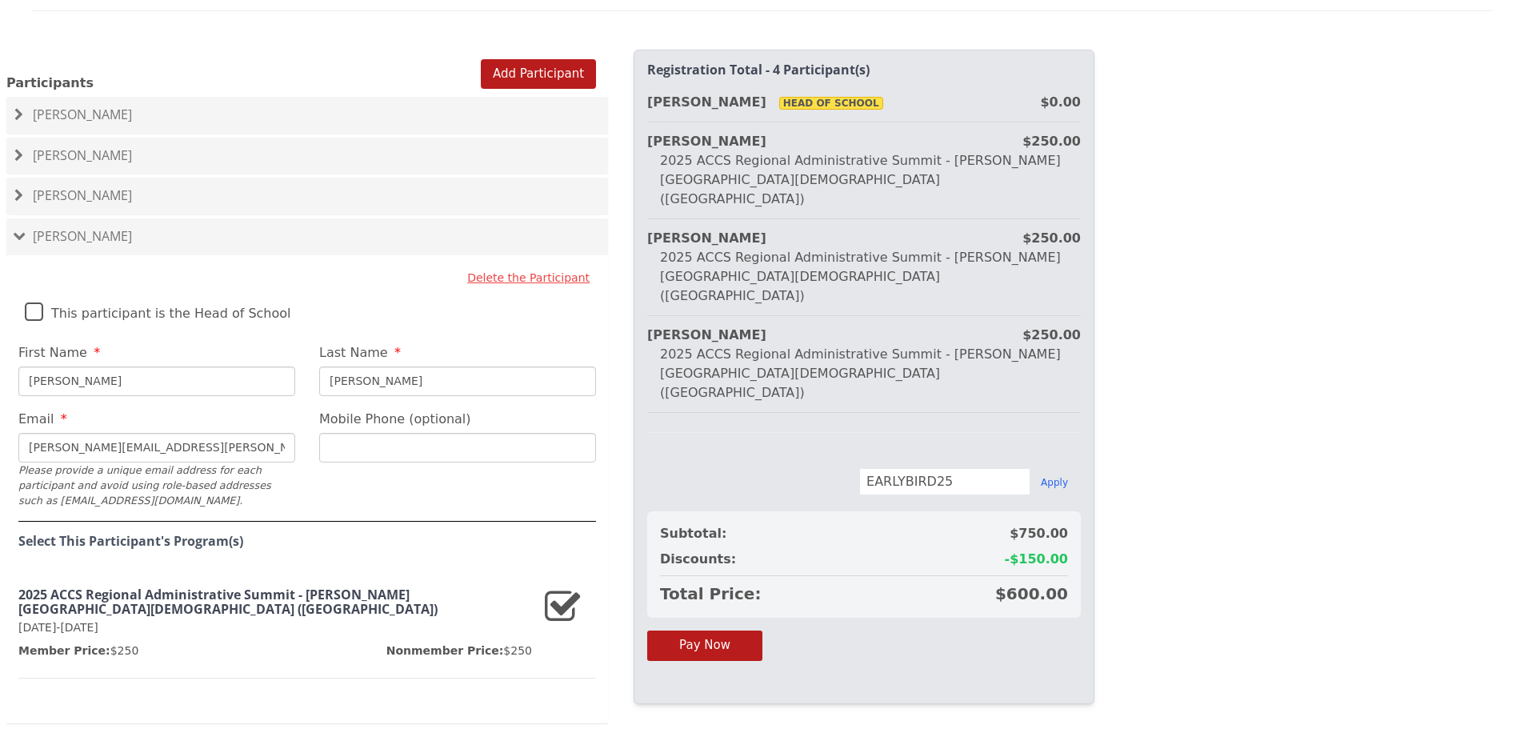
click at [516, 73] on div at bounding box center [307, 73] width 602 height 1
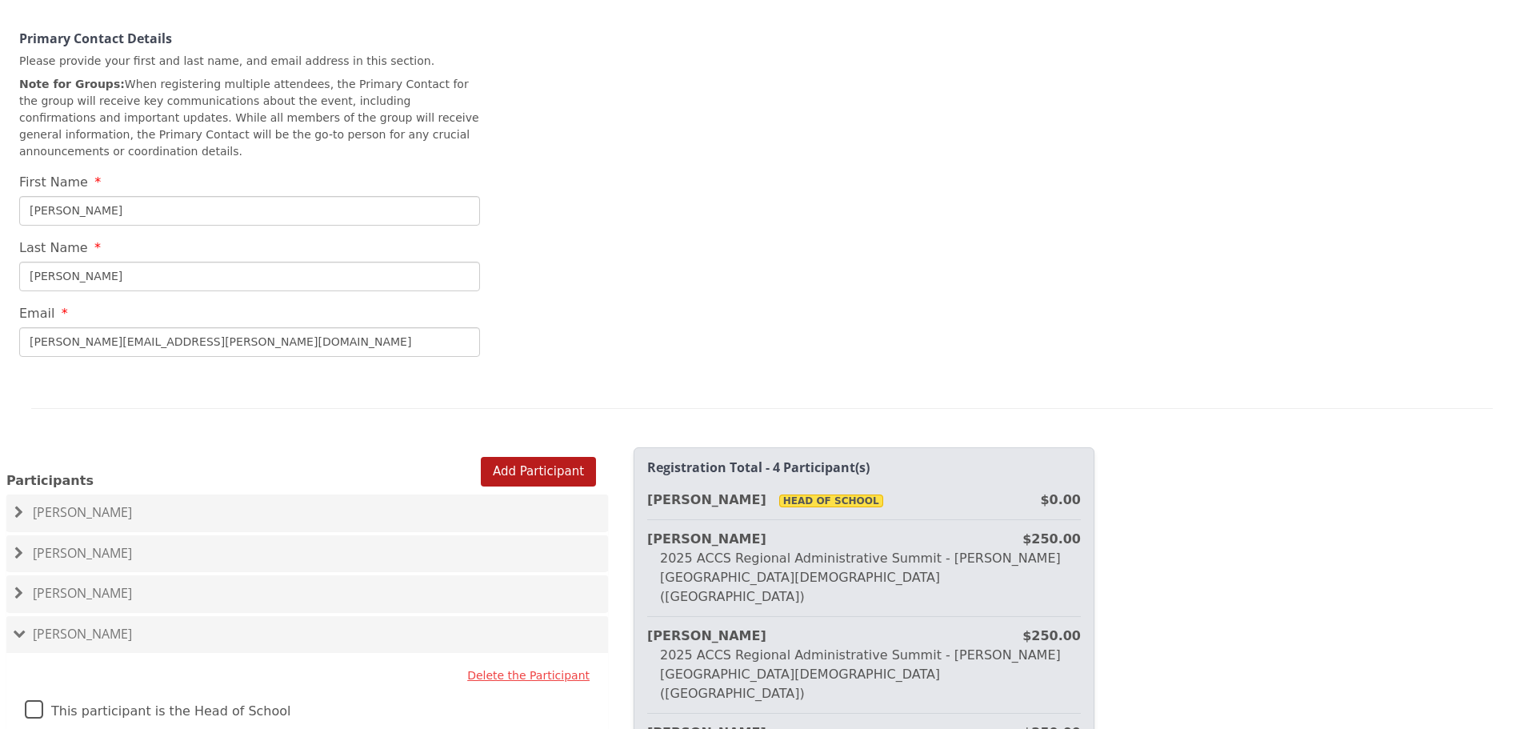
scroll to position [642, 0]
click at [537, 458] on button "Add Participant" at bounding box center [538, 473] width 115 height 30
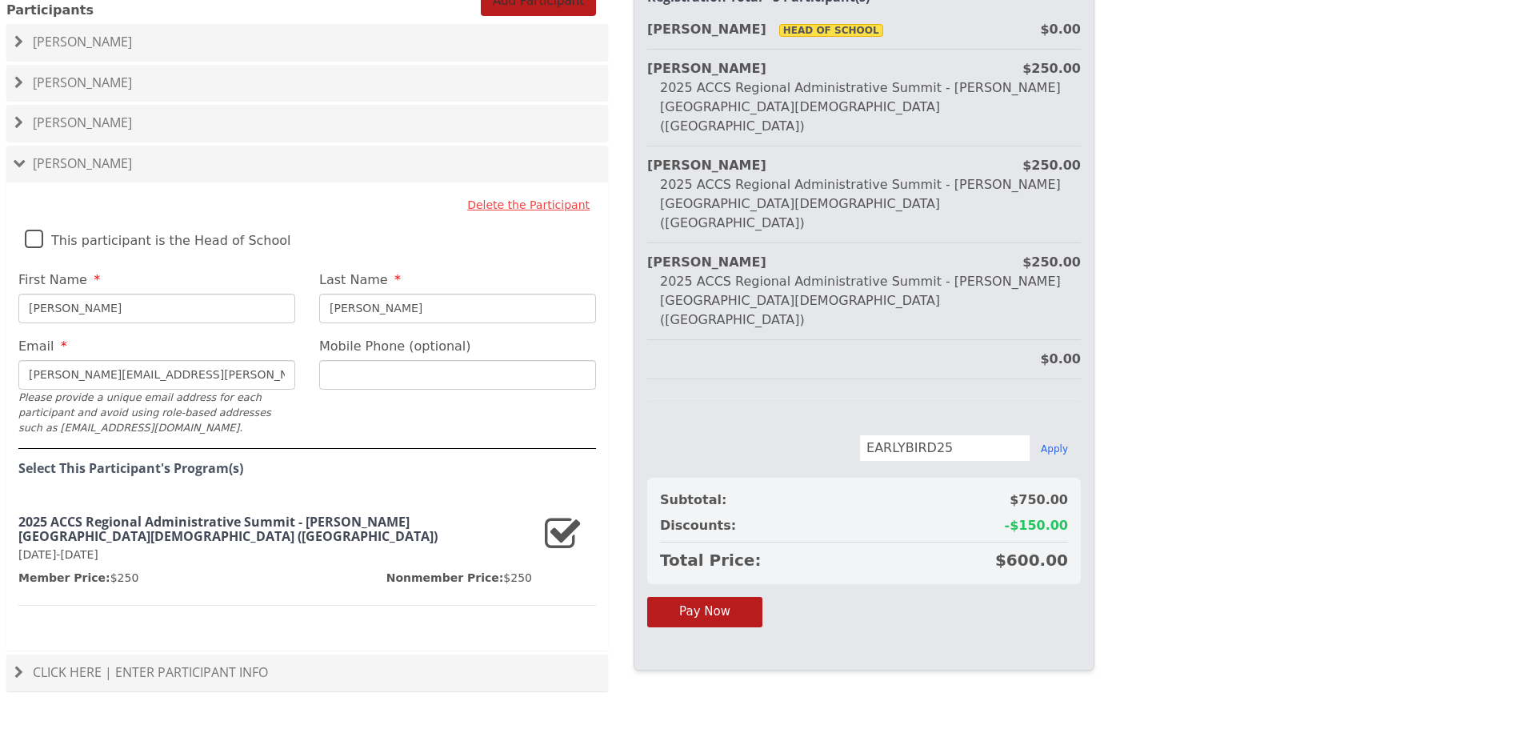
scroll to position [1163, 0]
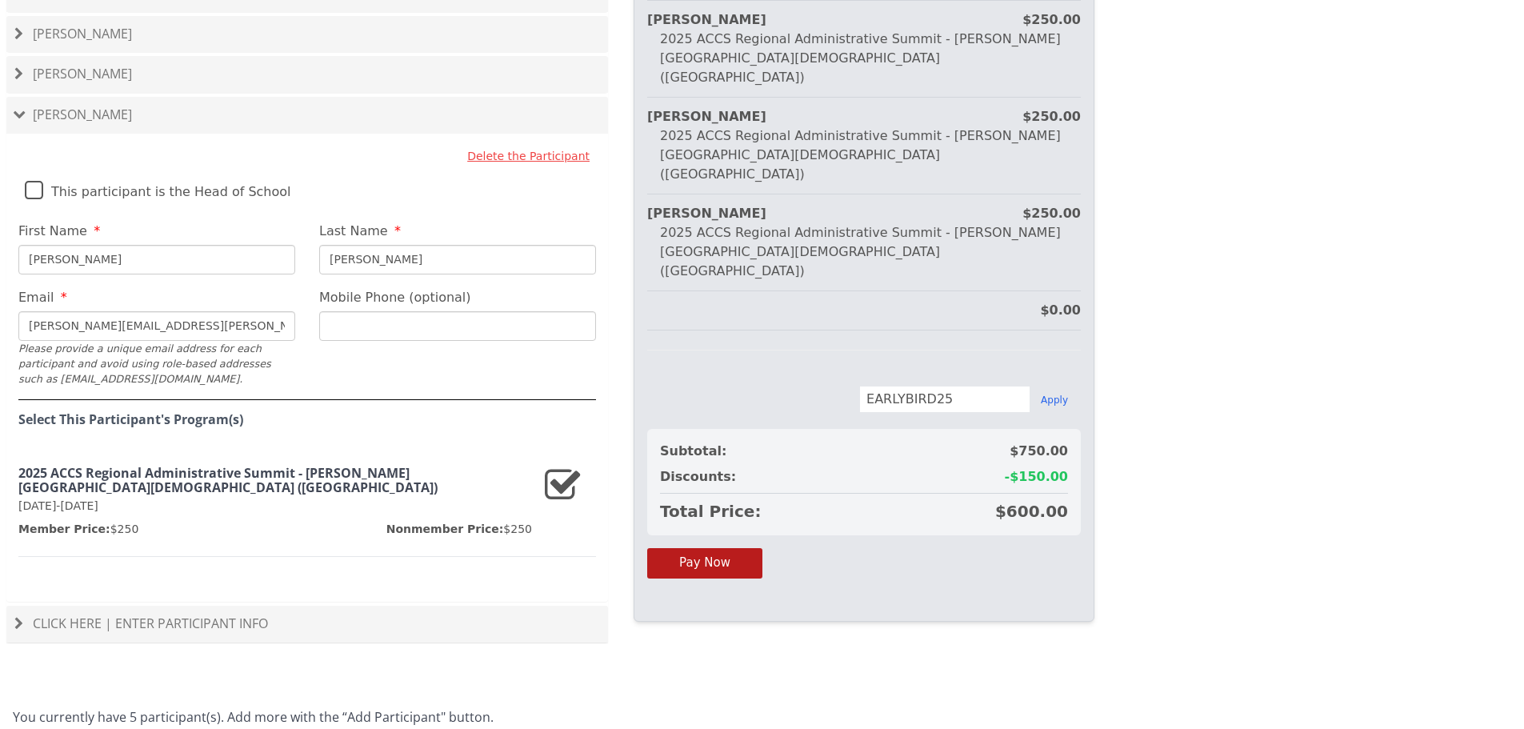
click at [276, 617] on h4 "Click Here | Enter Participant Info" at bounding box center [307, 624] width 586 height 14
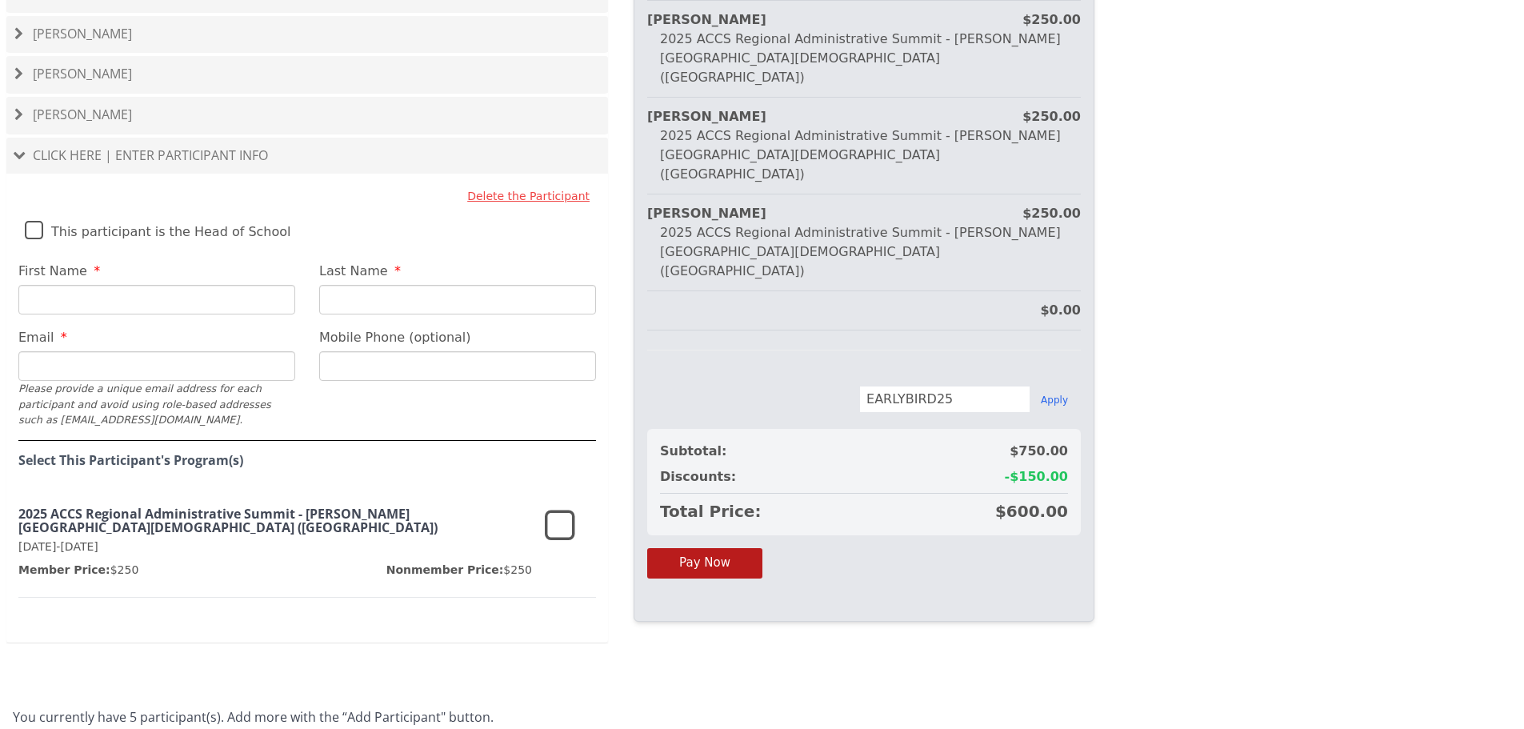
click at [192, 285] on input "First Name" at bounding box center [156, 300] width 277 height 30
type input "[PERSON_NAME]"
click at [377, 285] on input "Last Name" at bounding box center [457, 300] width 277 height 30
type input "[PERSON_NAME]"
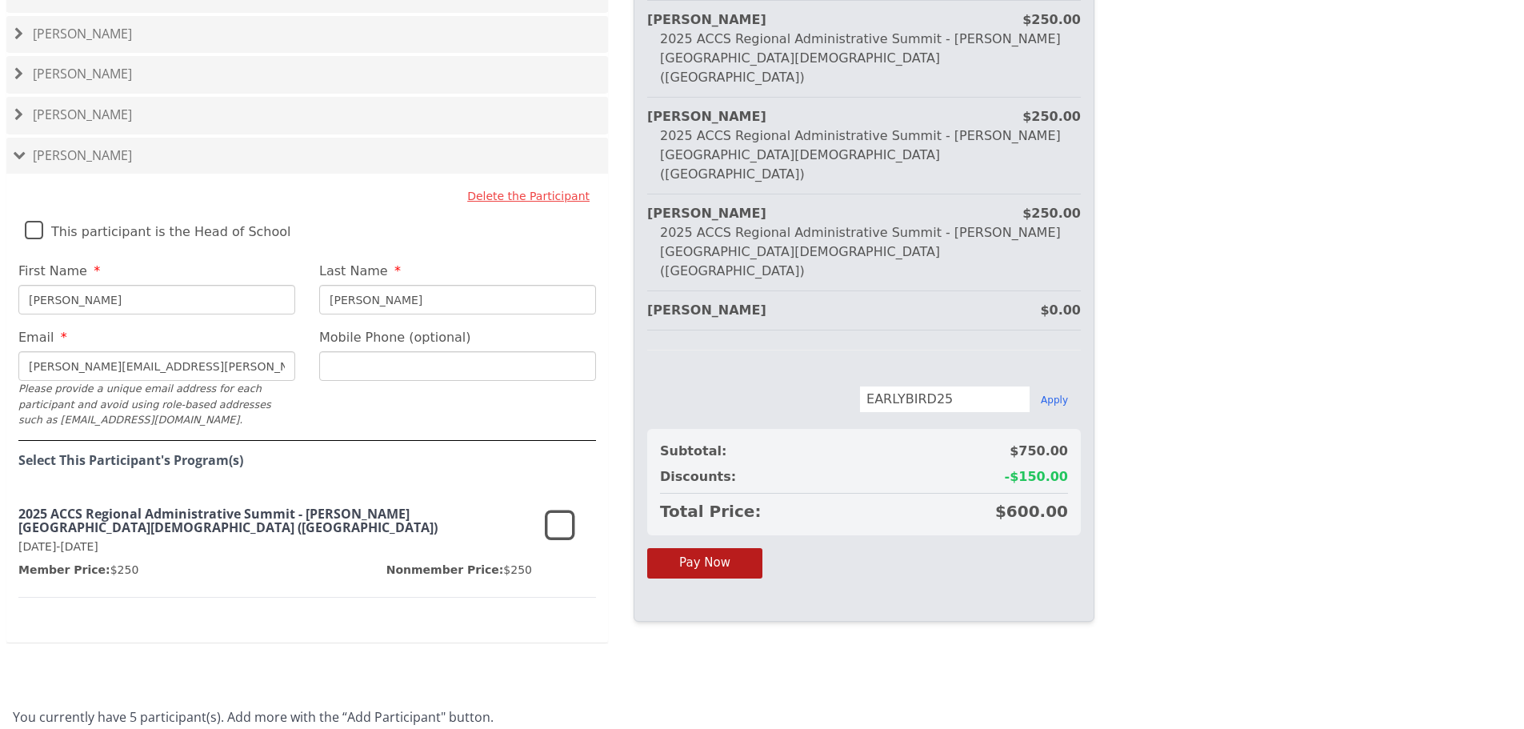
type input "[PERSON_NAME][EMAIL_ADDRESS][PERSON_NAME][DOMAIN_NAME]"
click at [562, 507] on icon at bounding box center [560, 526] width 30 height 38
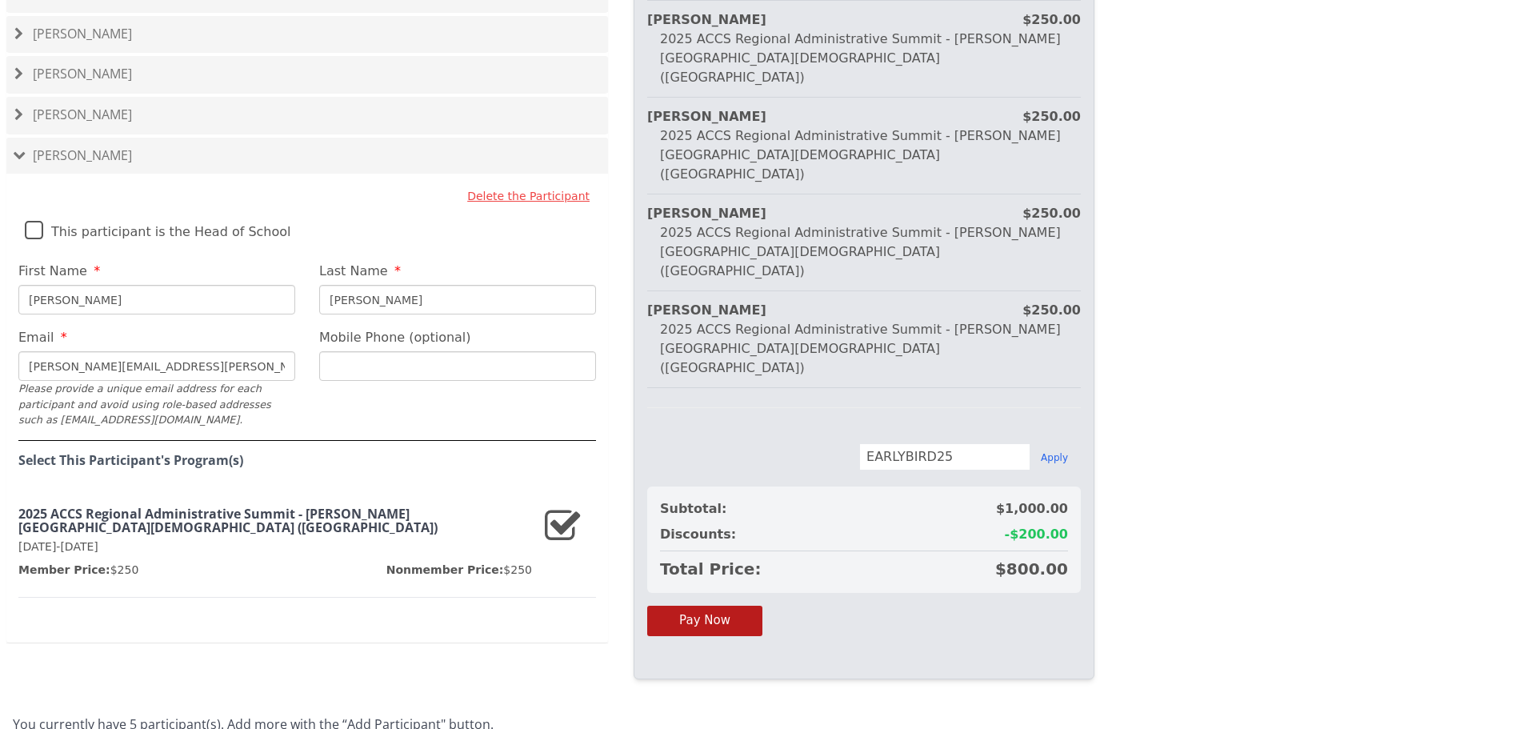
click at [408, 67] on h4 "[PERSON_NAME]" at bounding box center [307, 74] width 586 height 14
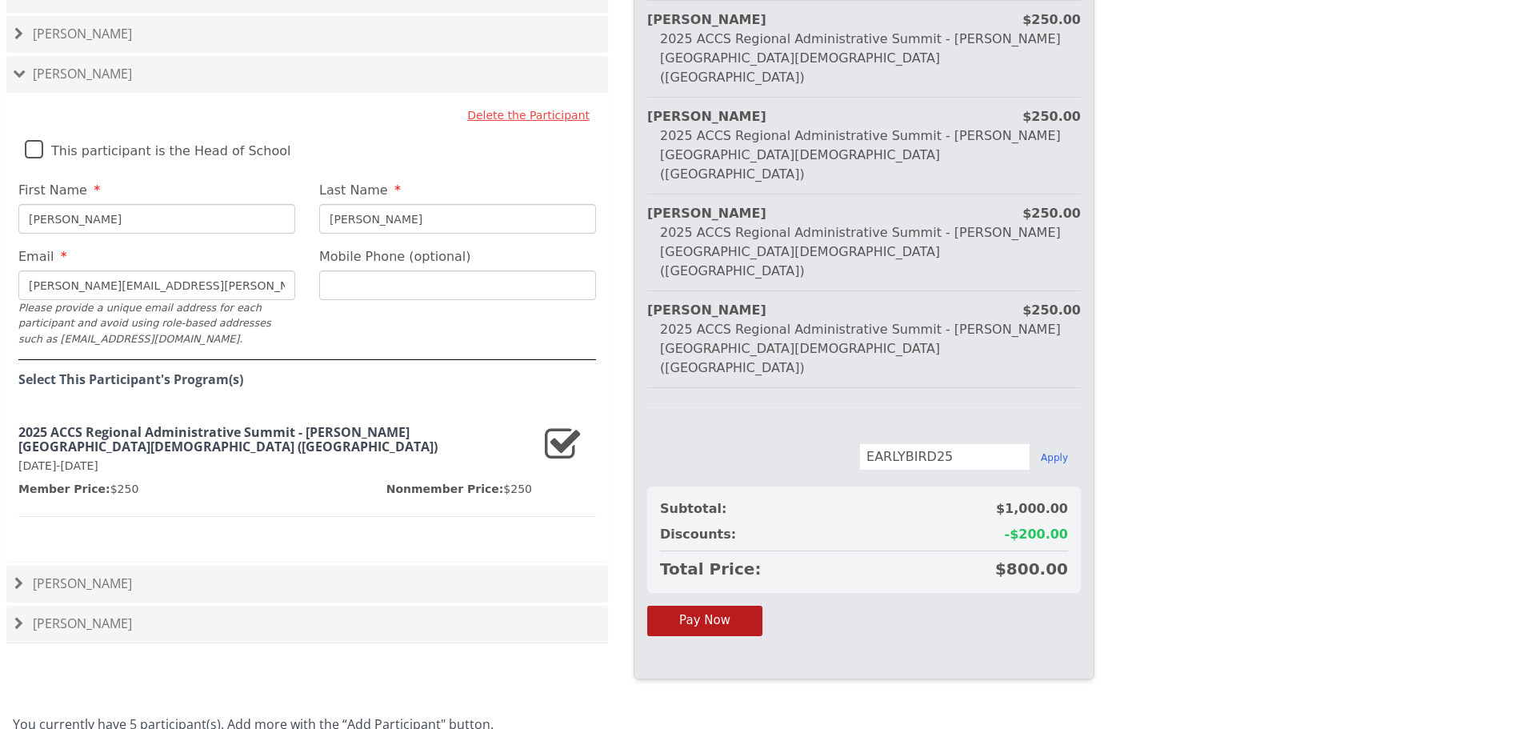
click at [202, 204] on input "[PERSON_NAME]" at bounding box center [156, 219] width 277 height 30
type input "[PERSON_NAME]"
drag, startPoint x: 393, startPoint y: 185, endPoint x: 294, endPoint y: 195, distance: 99.7
click at [294, 195] on fieldset "Delete the Participant This participant is the Head of School First Name [PERSO…" at bounding box center [307, 331] width 602 height 461
type input "[PERSON_NAME]"
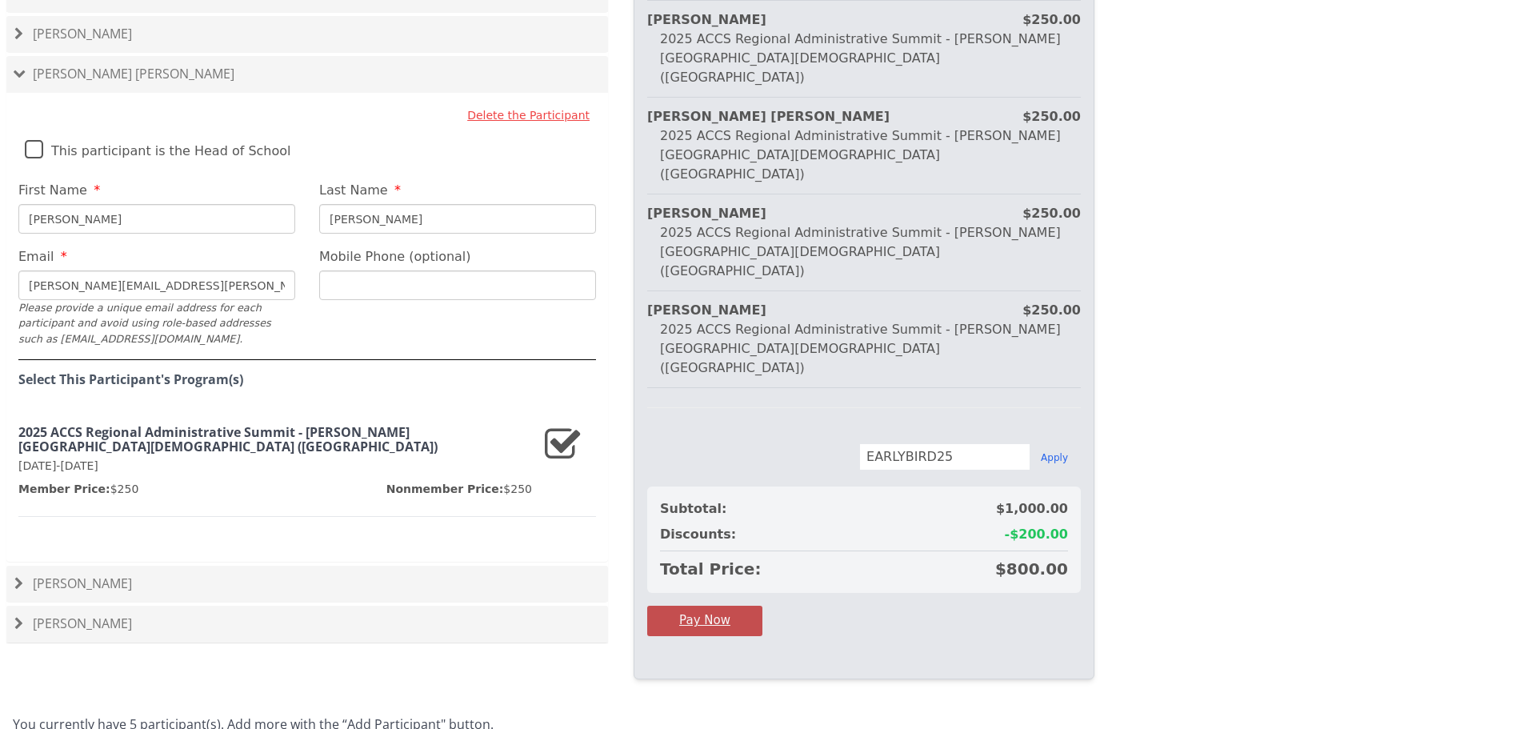
click at [698, 606] on button "Pay Now" at bounding box center [704, 621] width 115 height 30
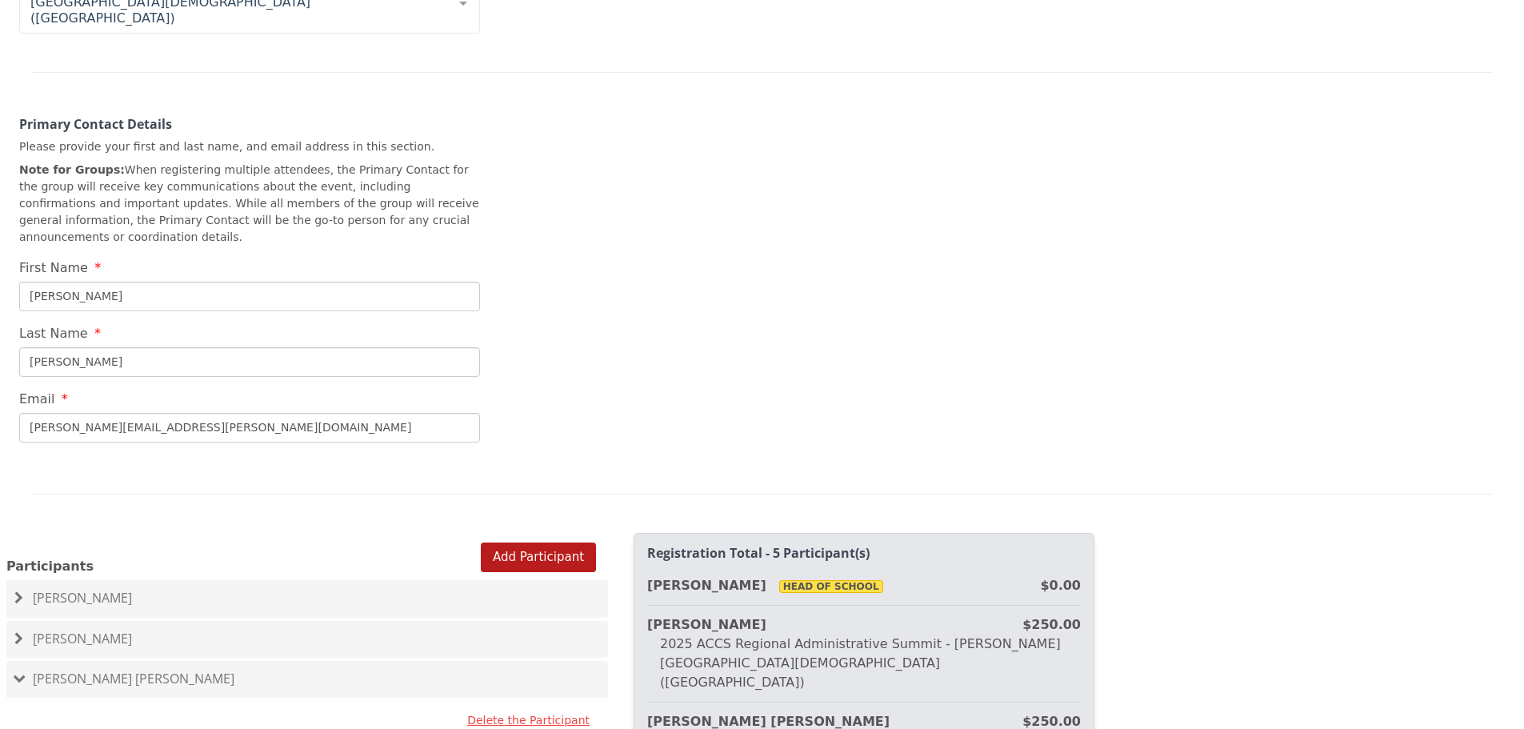
scroll to position [523, 0]
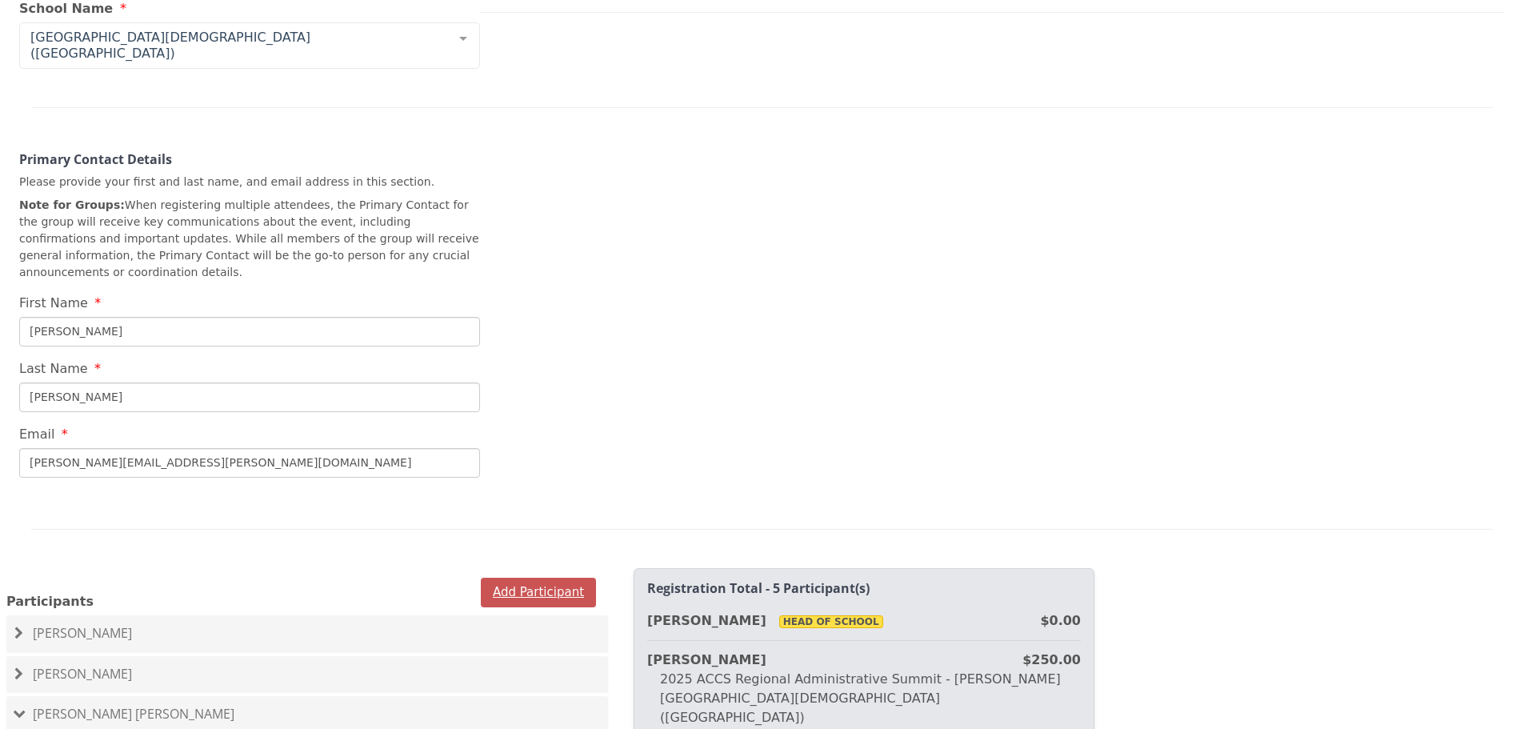
click at [502, 578] on button "Add Participant" at bounding box center [538, 593] width 115 height 30
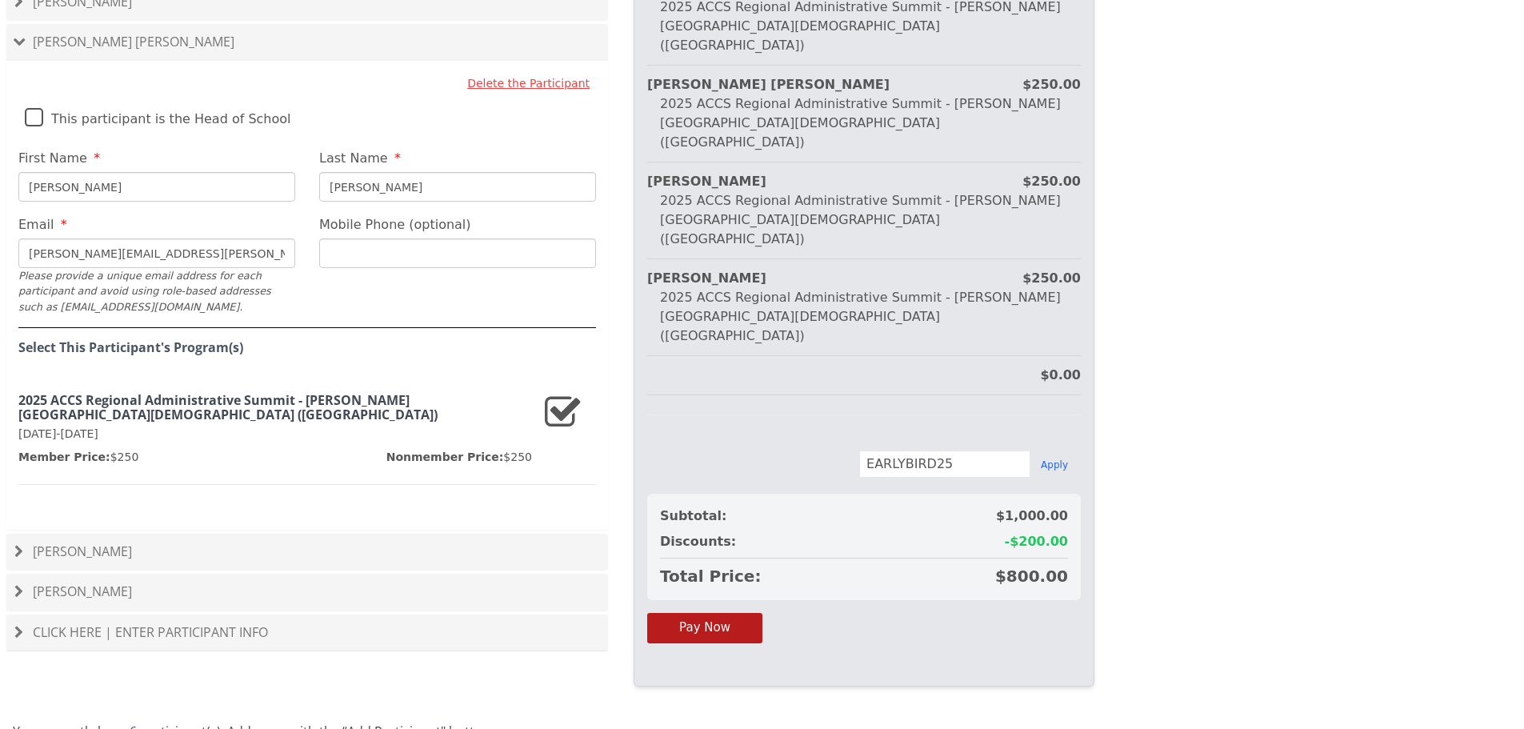
scroll to position [1203, 0]
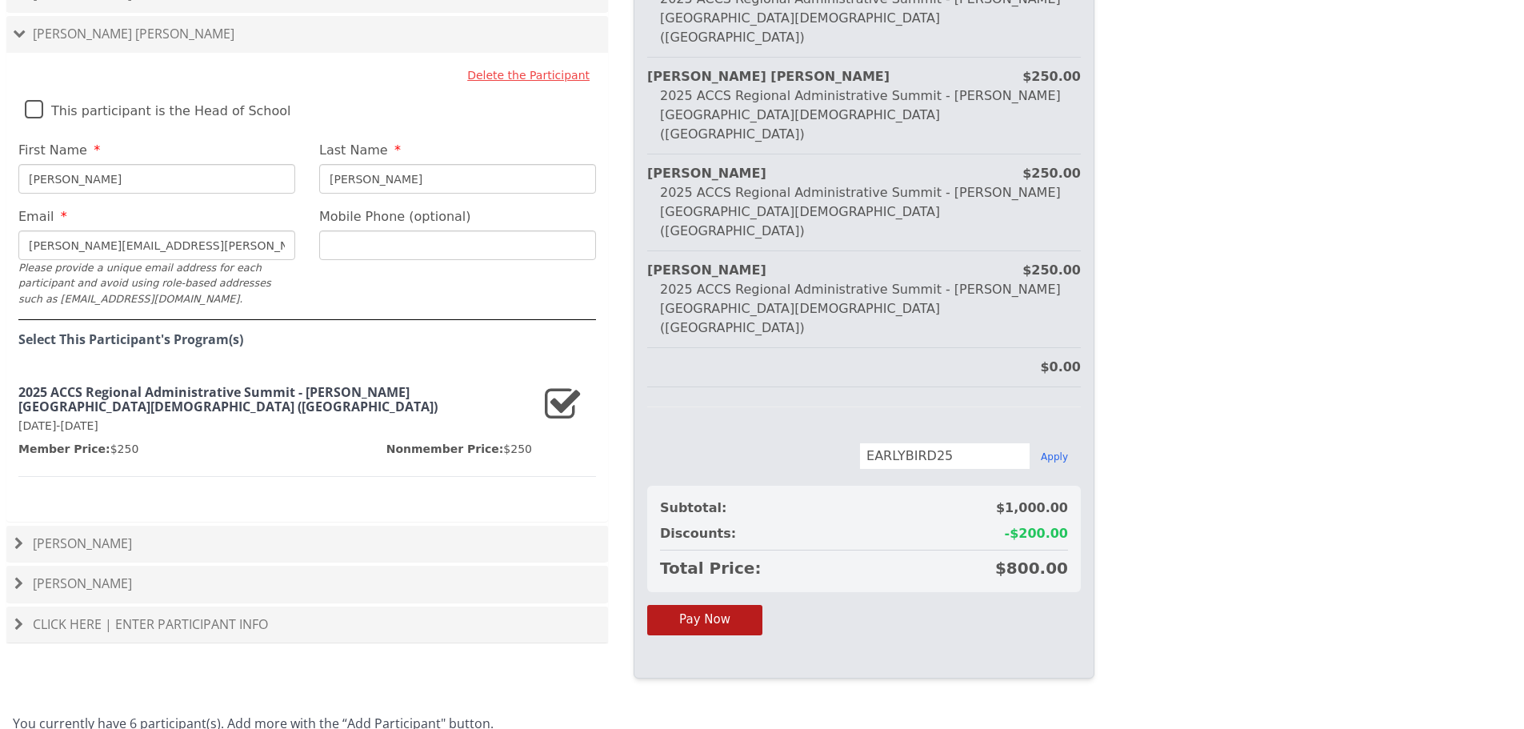
click at [228, 606] on div "Click Here | Enter Participant Info" at bounding box center [307, 624] width 602 height 37
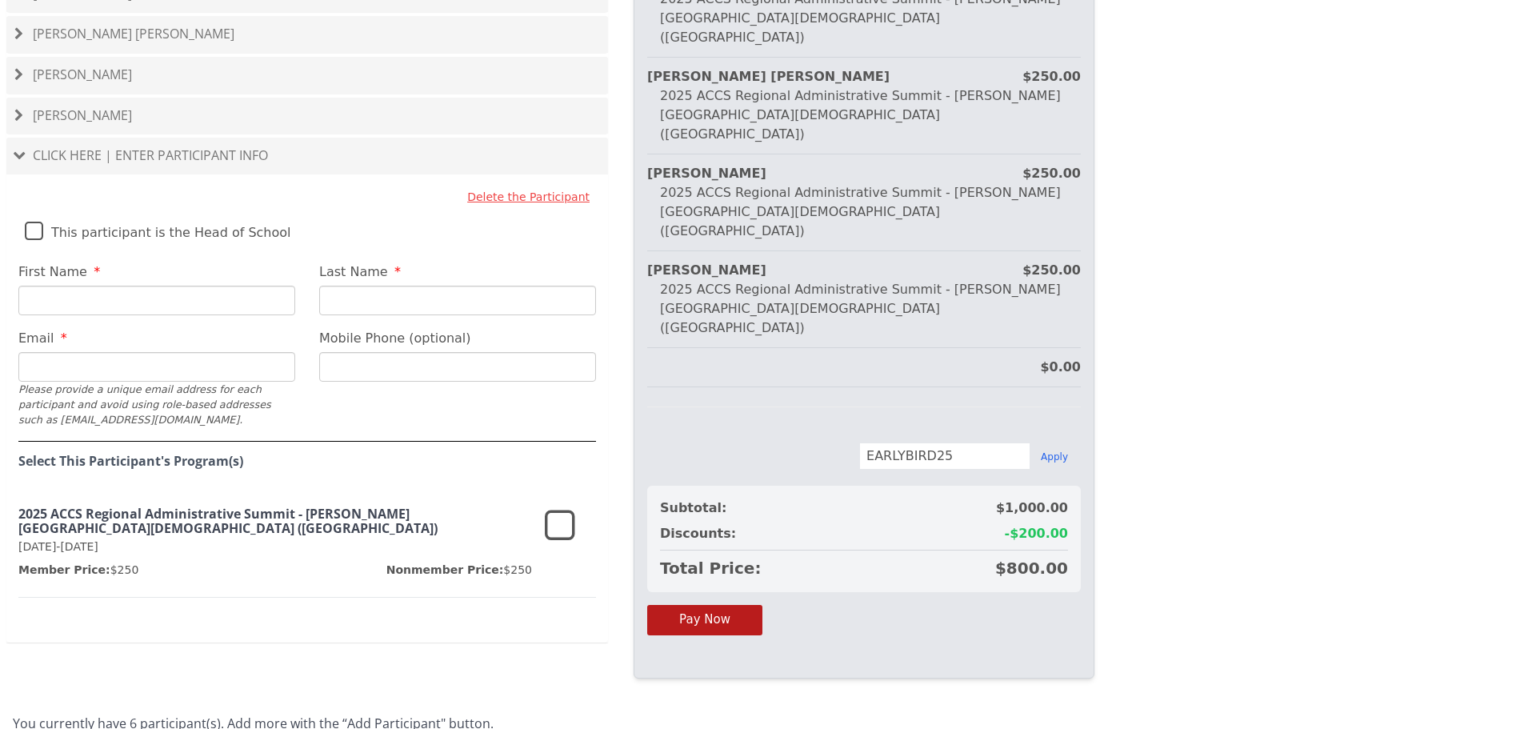
click at [154, 286] on input "First Name" at bounding box center [156, 301] width 277 height 30
type input "[PERSON_NAME]"
type input "Hull"
type input "[PERSON_NAME][EMAIL_ADDRESS][PERSON_NAME][DOMAIN_NAME]"
click at [554, 507] on icon at bounding box center [560, 526] width 30 height 38
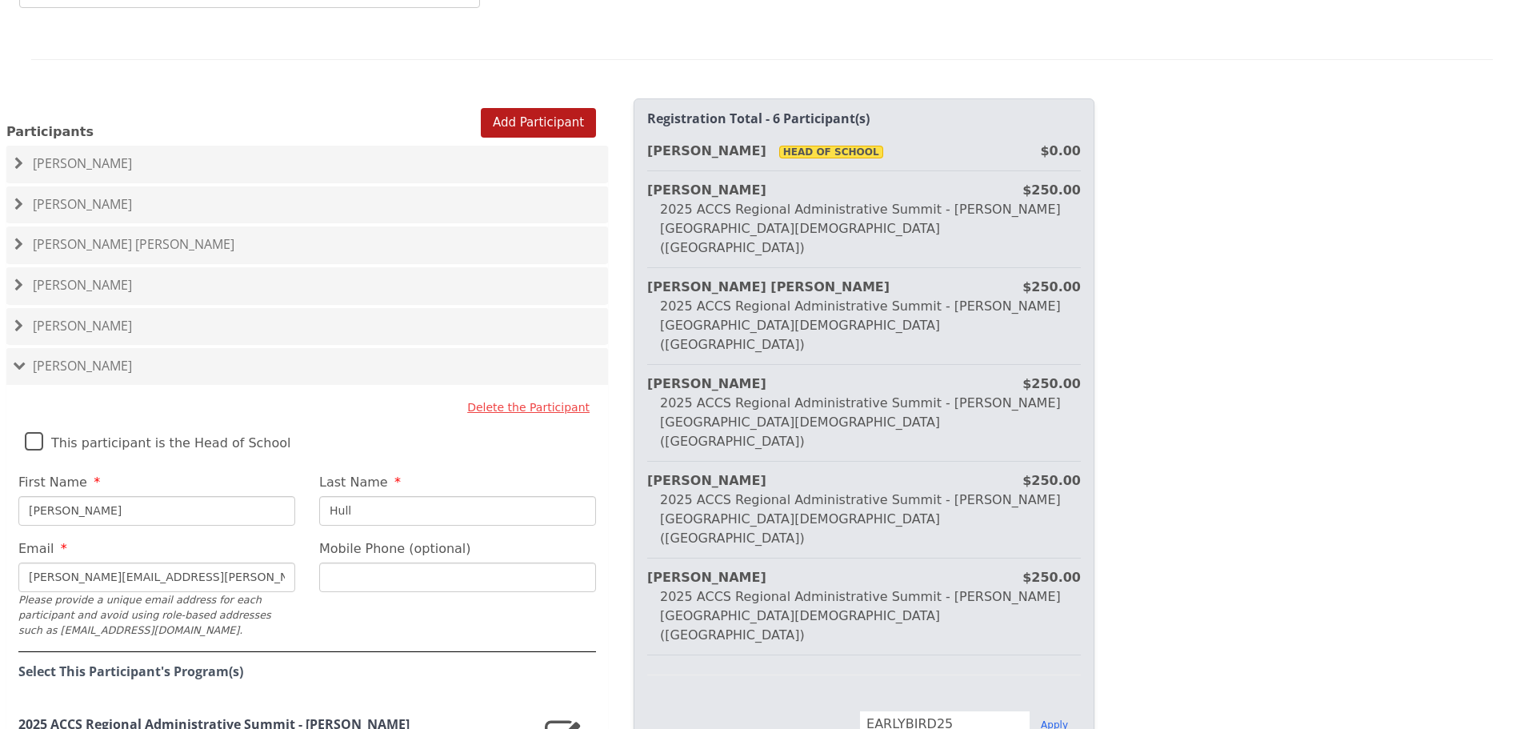
scroll to position [803, 0]
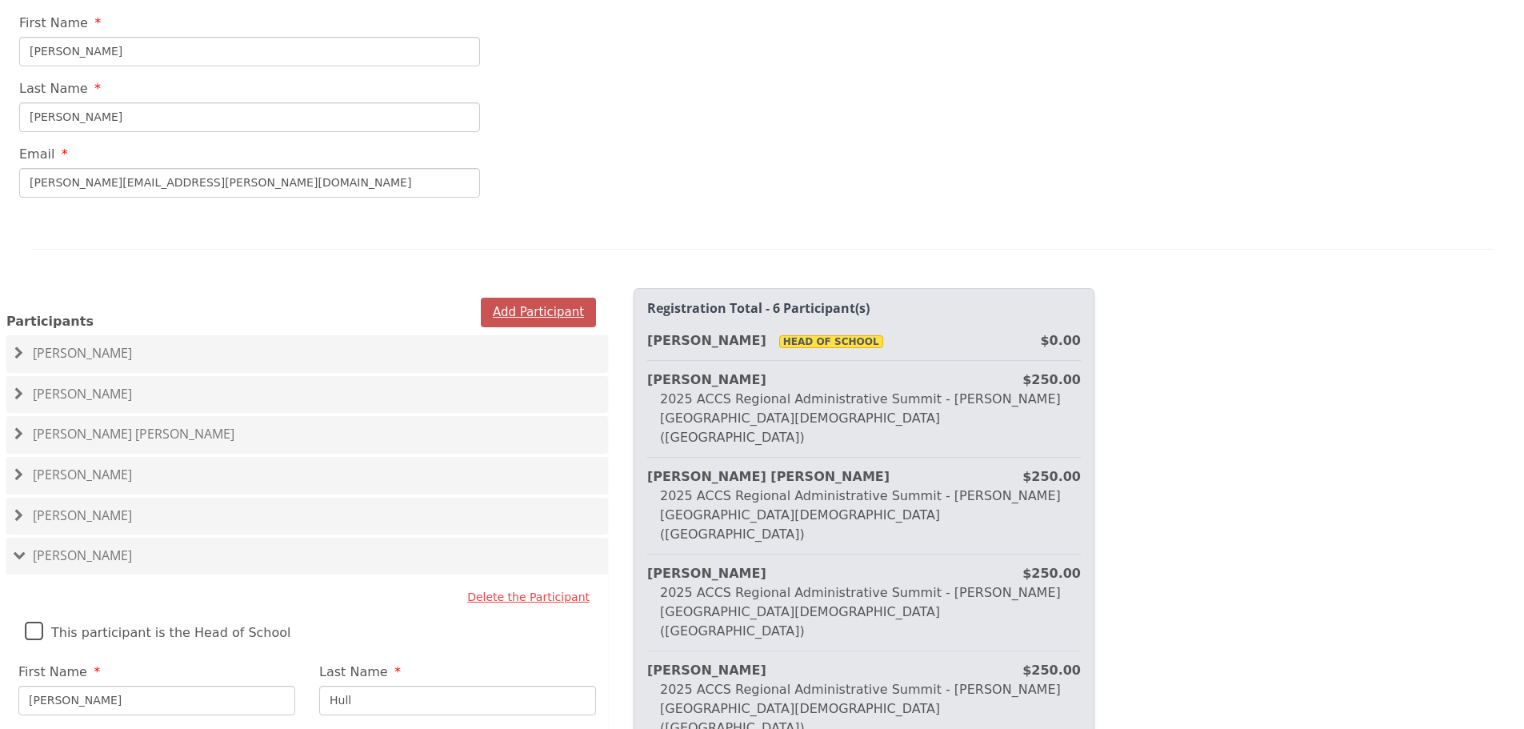
click at [508, 298] on button "Add Participant" at bounding box center [538, 313] width 115 height 30
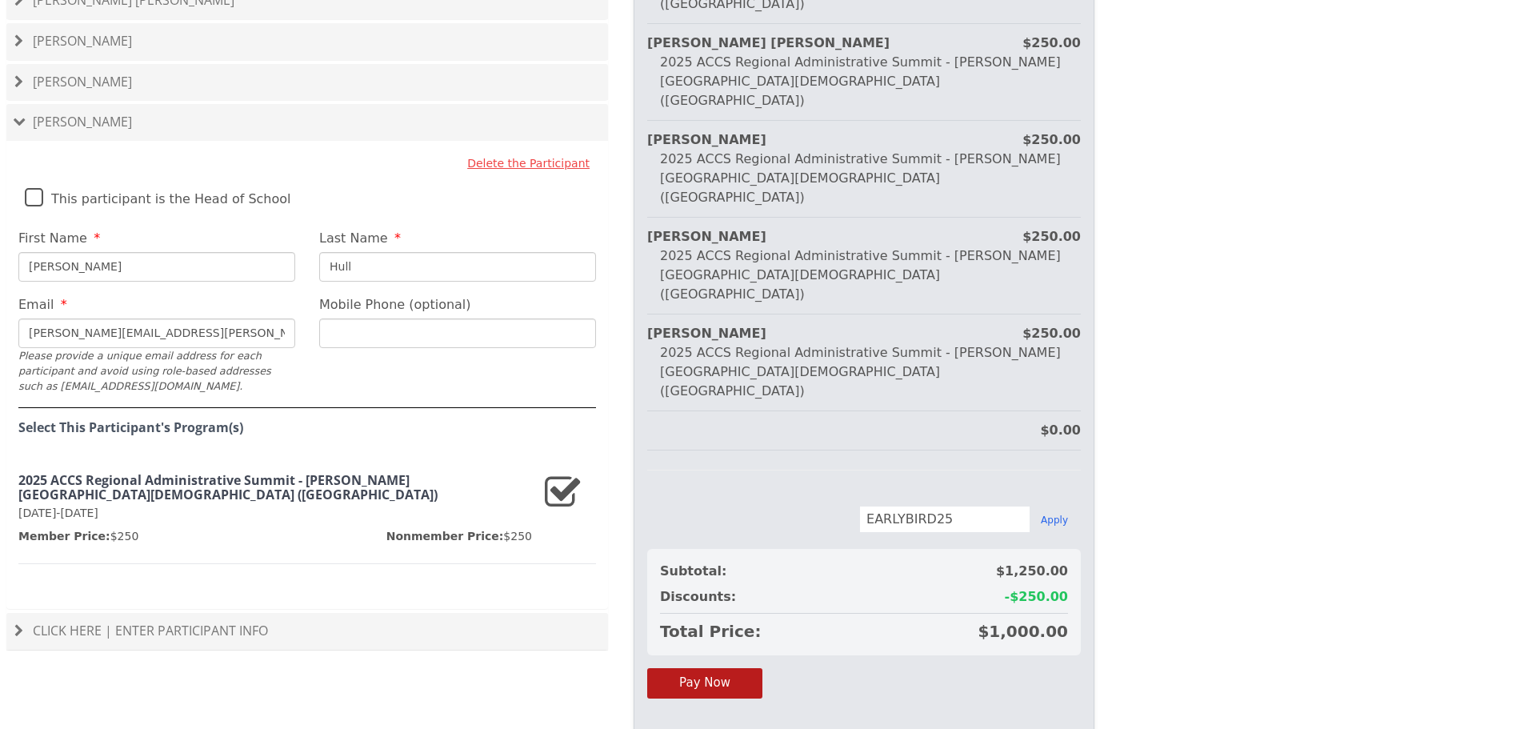
scroll to position [1244, 0]
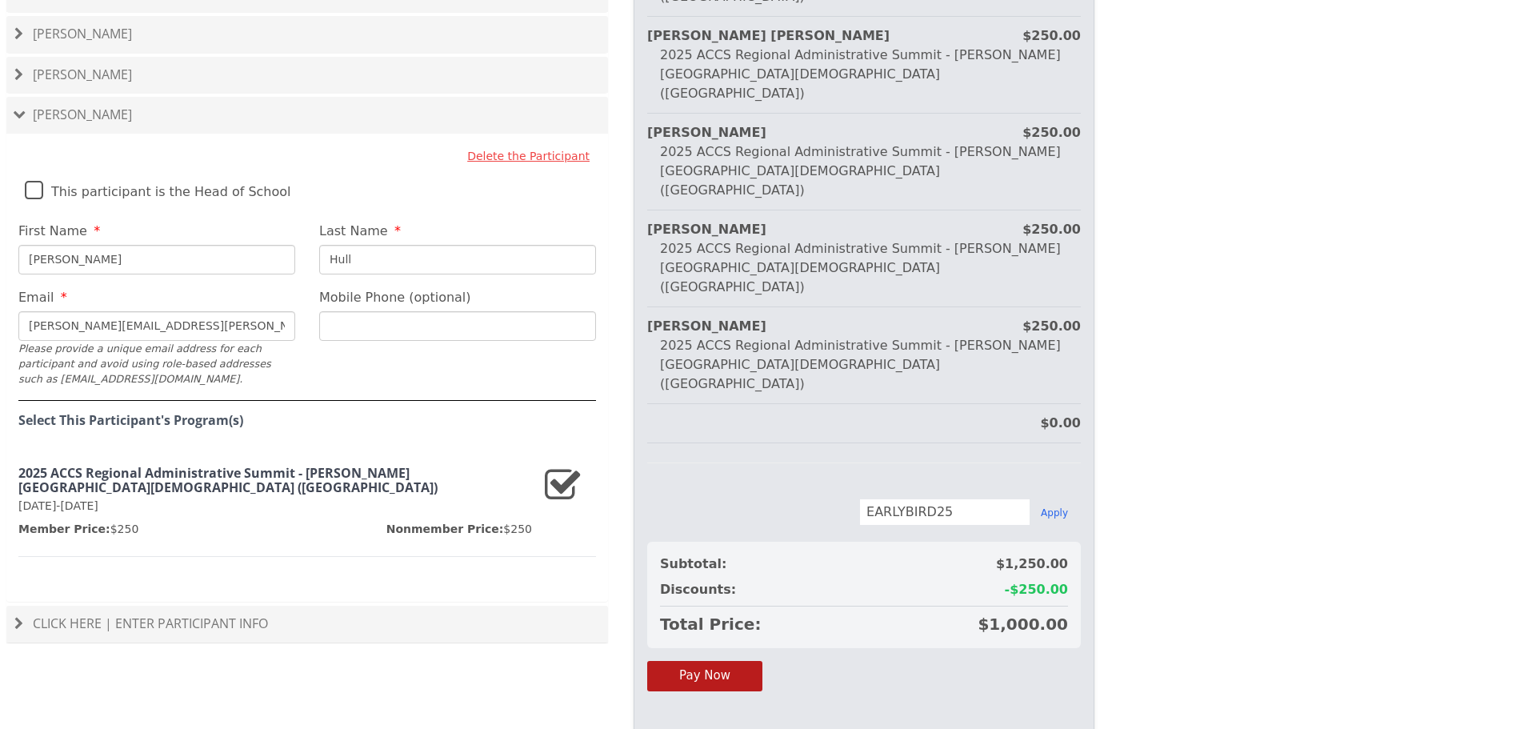
click at [197, 606] on div "Click Here | Enter Participant Info" at bounding box center [307, 624] width 602 height 37
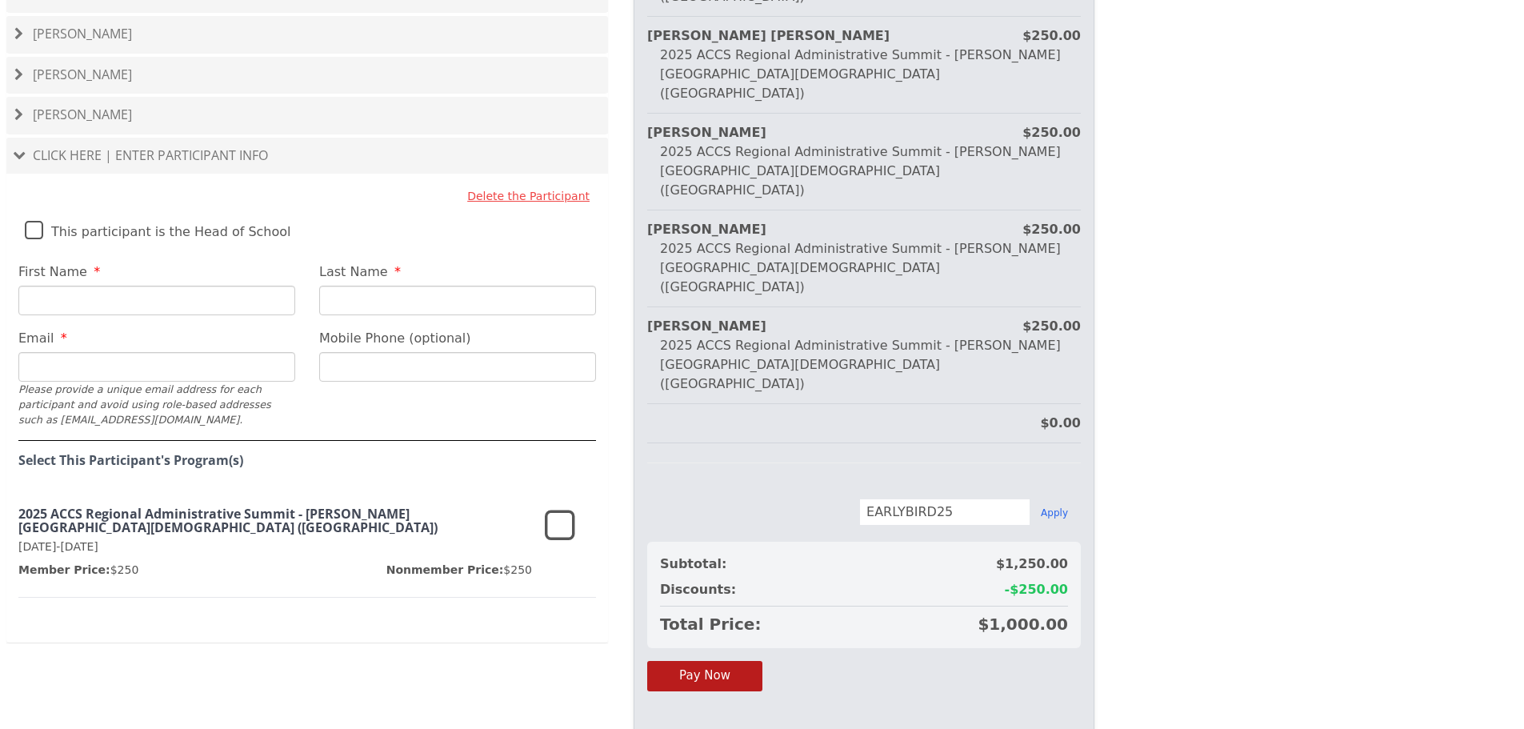
click at [147, 286] on input "First Name" at bounding box center [156, 301] width 277 height 30
type input "J"
type input "[PERSON_NAME]"
type input "E"
type input "[PERSON_NAME]"
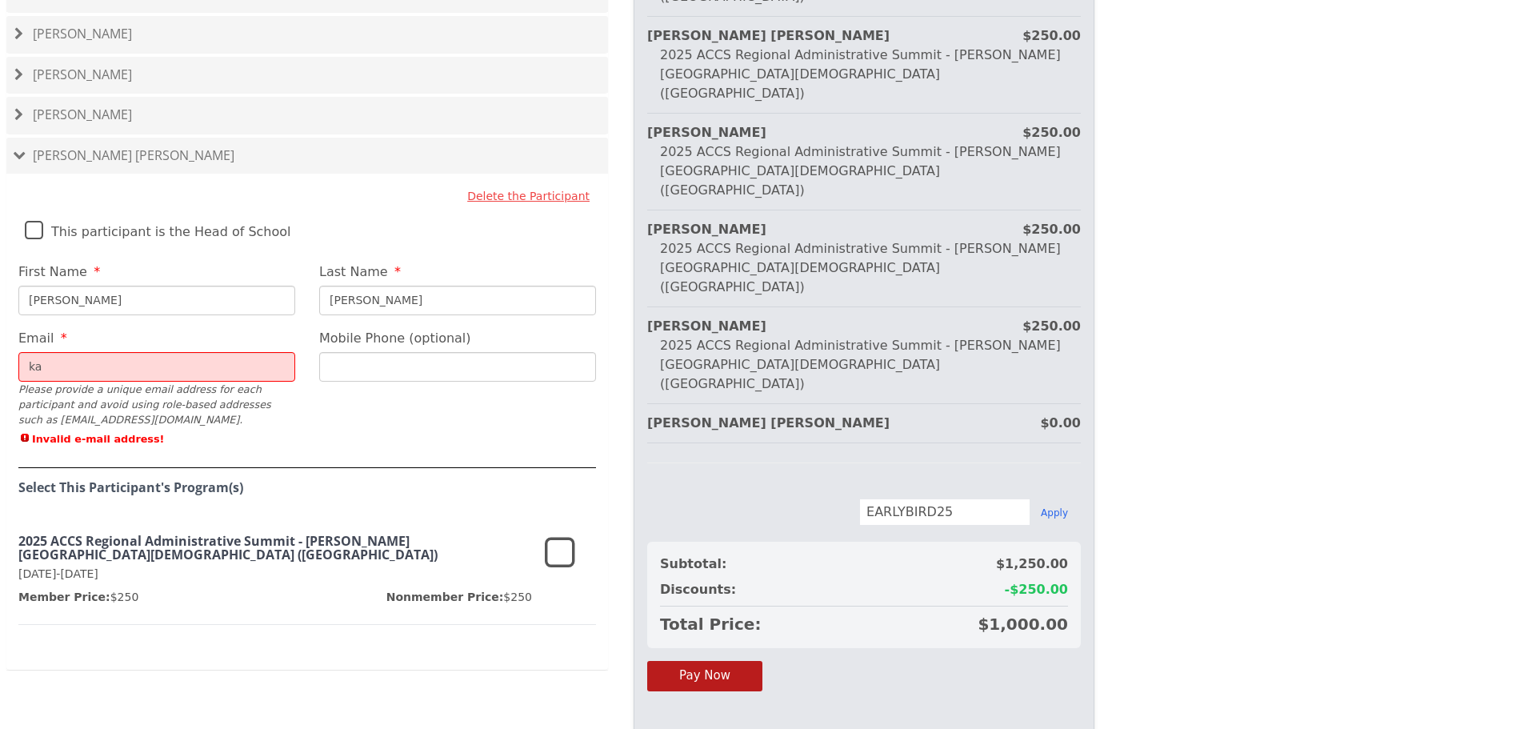
type input "k"
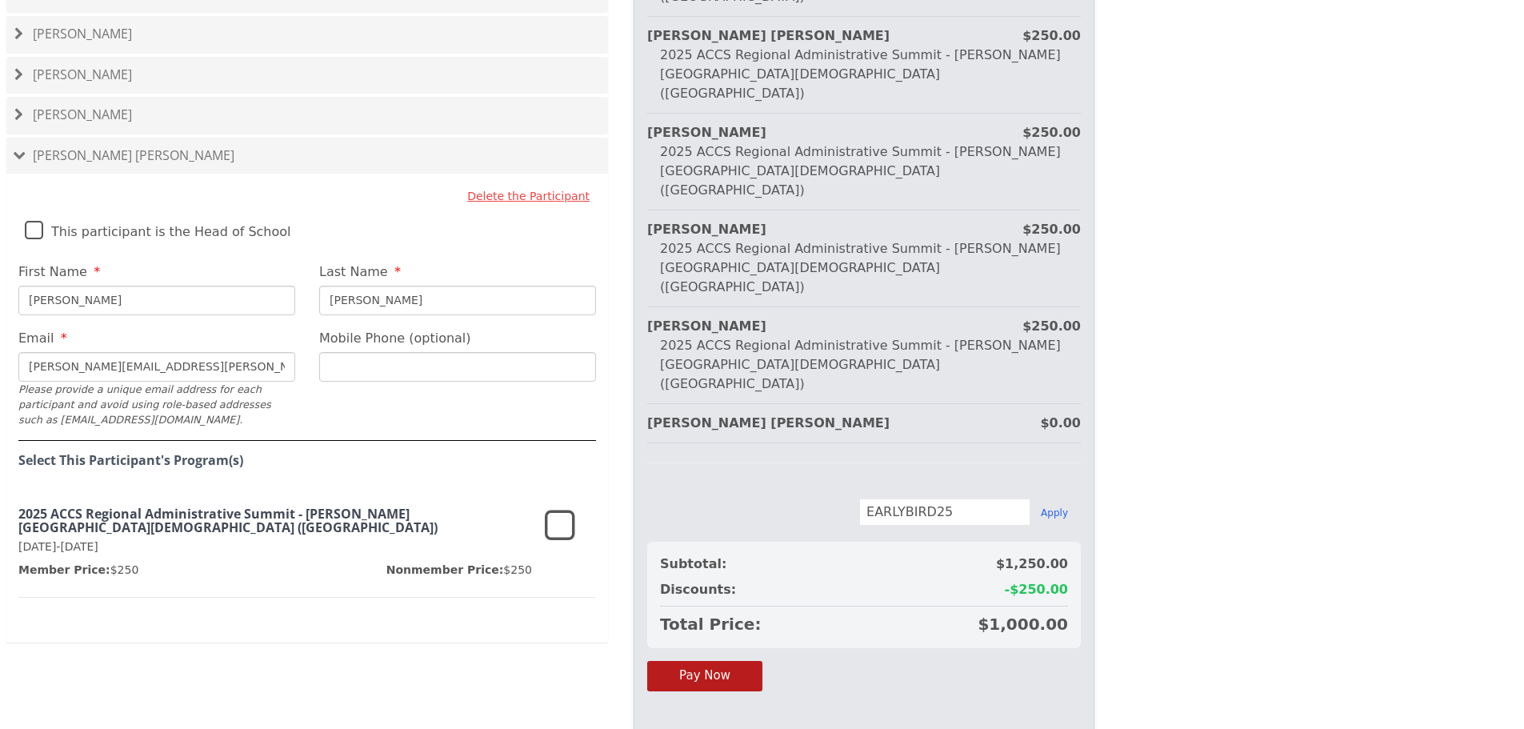
type input "[PERSON_NAME][EMAIL_ADDRESS][PERSON_NAME][DOMAIN_NAME]"
click at [554, 507] on icon at bounding box center [560, 526] width 30 height 38
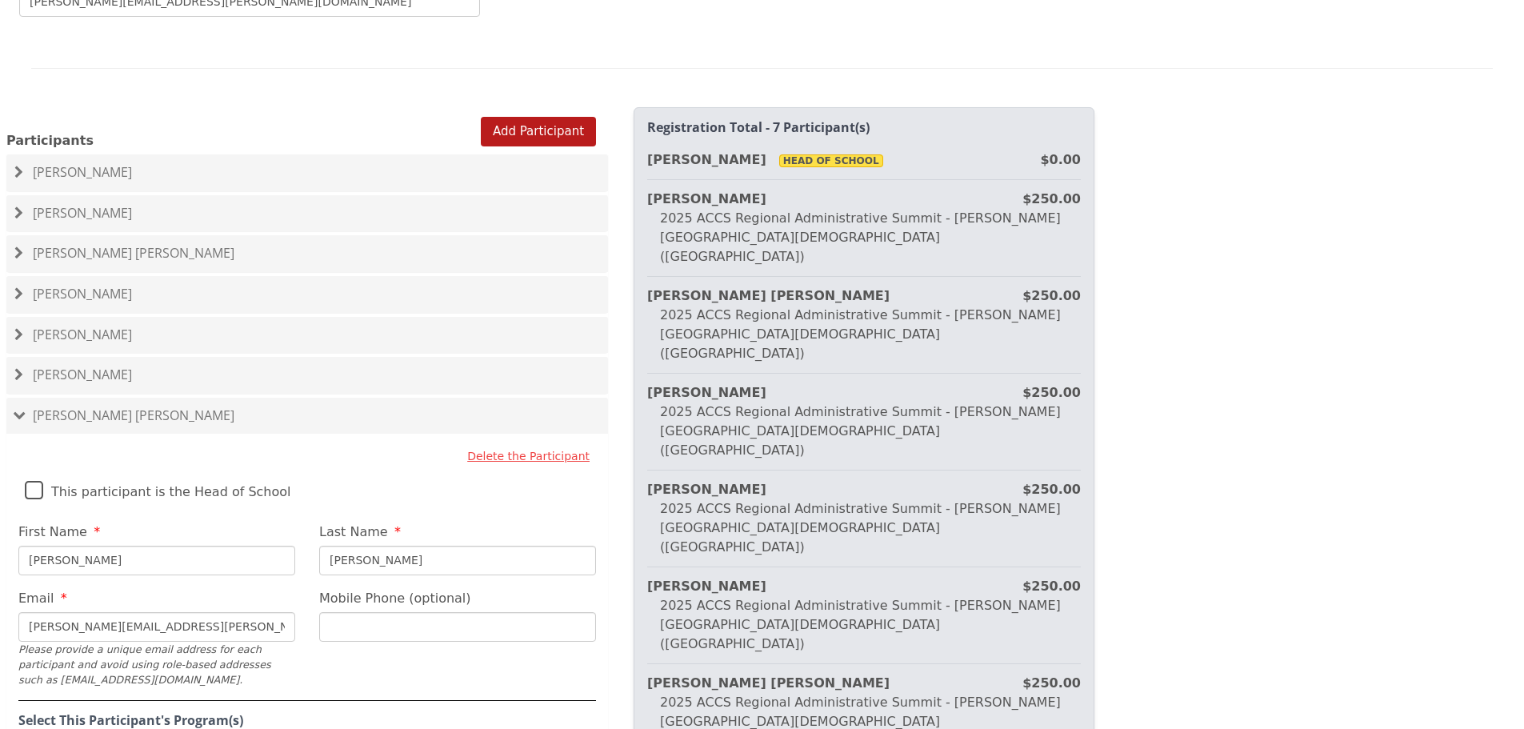
scroll to position [1004, 0]
